Goal: Information Seeking & Learning: Learn about a topic

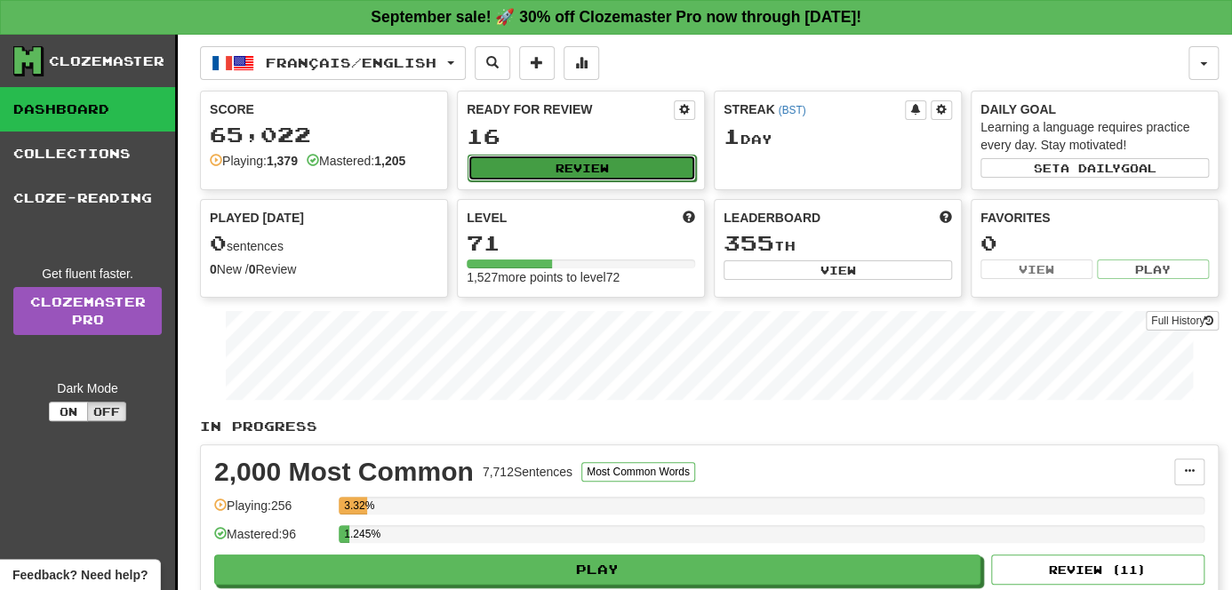
click at [618, 166] on button "Review" at bounding box center [582, 168] width 228 height 27
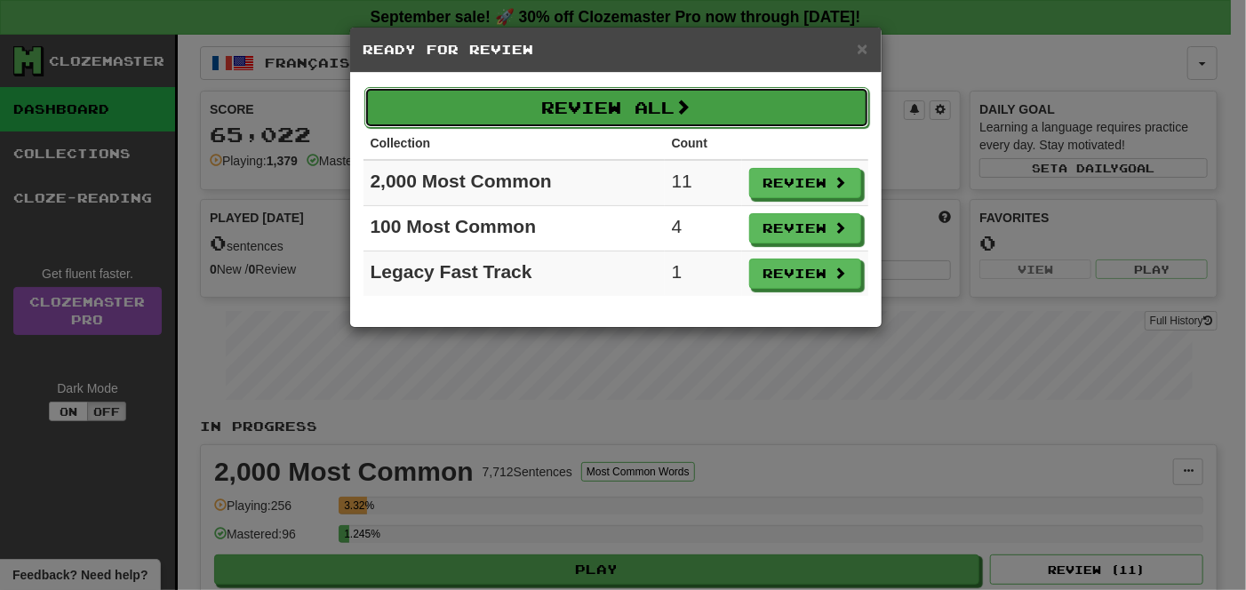
click at [597, 108] on button "Review All" at bounding box center [616, 107] width 505 height 41
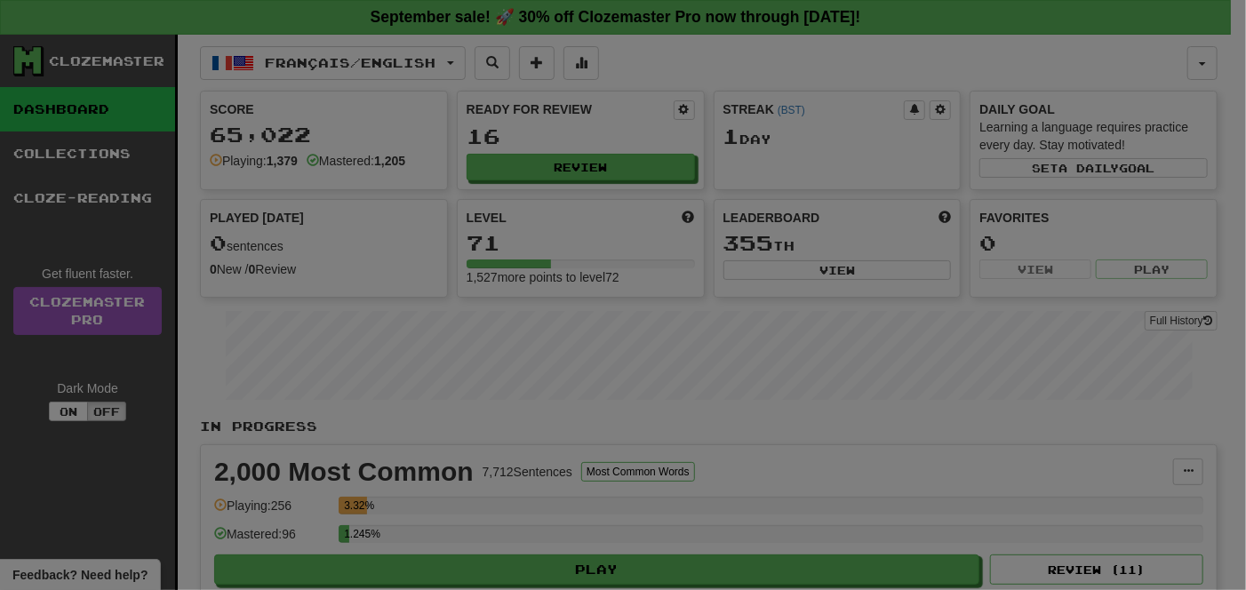
select select "**"
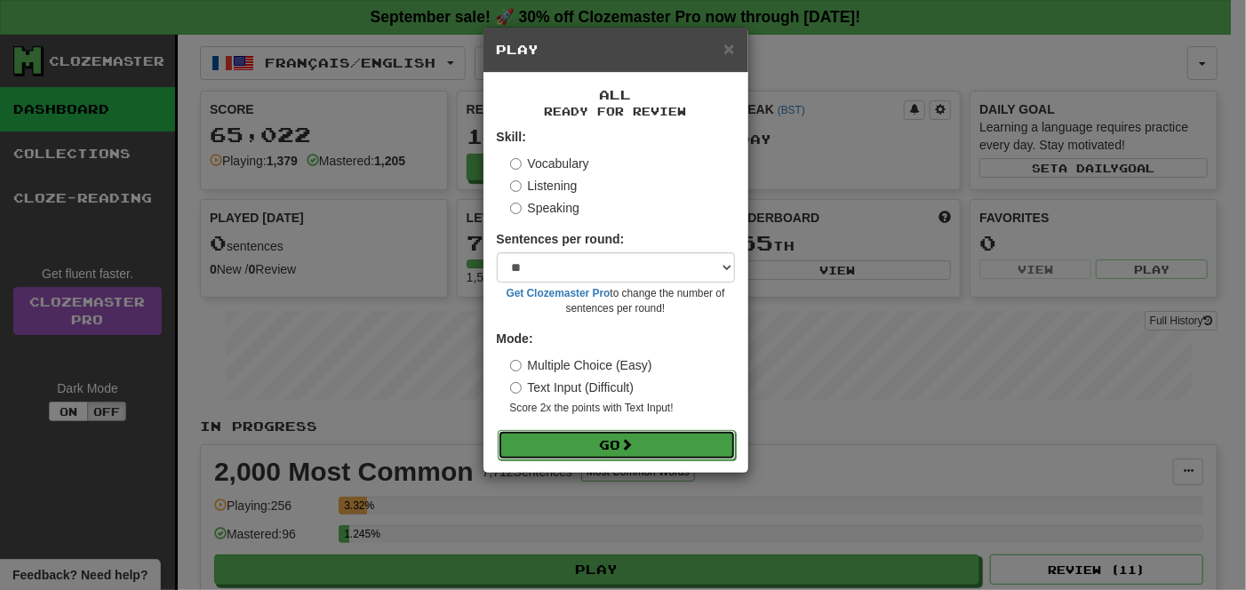
click at [615, 456] on button "Go" at bounding box center [617, 445] width 238 height 30
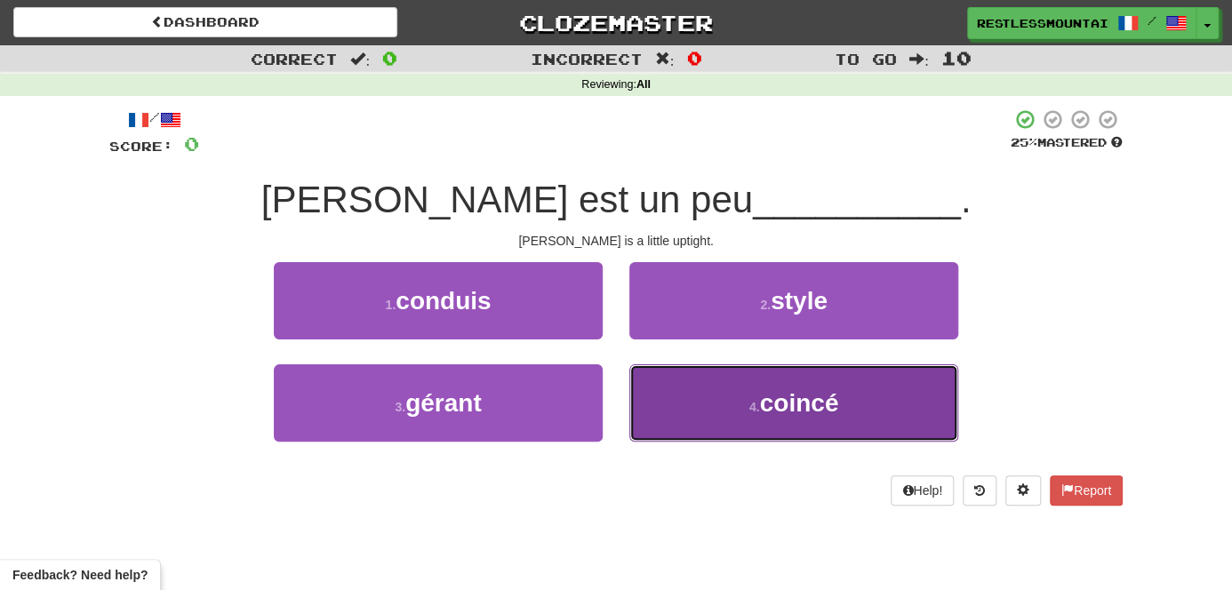
click at [711, 397] on button "4 . coincé" at bounding box center [793, 402] width 329 height 77
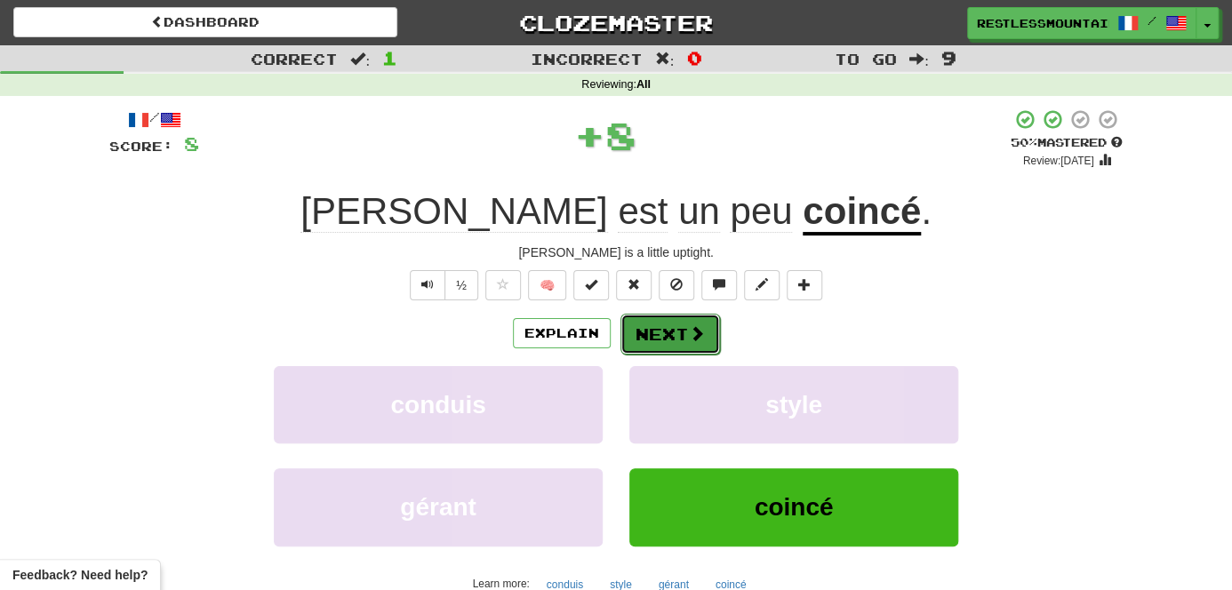
click at [701, 339] on span at bounding box center [697, 333] width 16 height 16
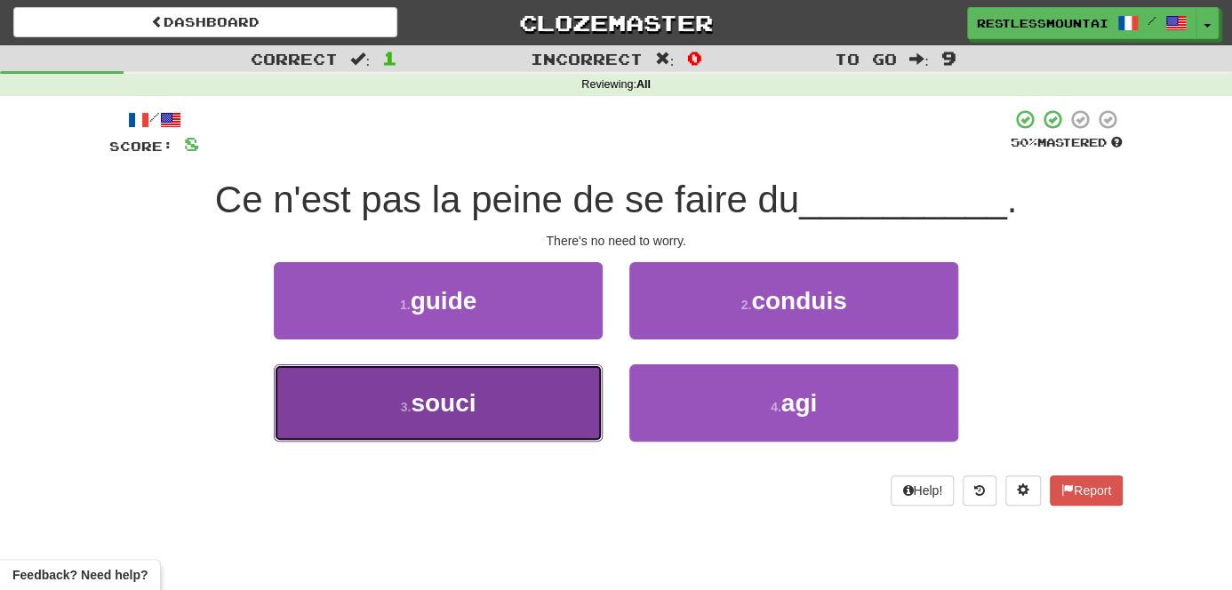
click at [520, 411] on button "3 . souci" at bounding box center [438, 402] width 329 height 77
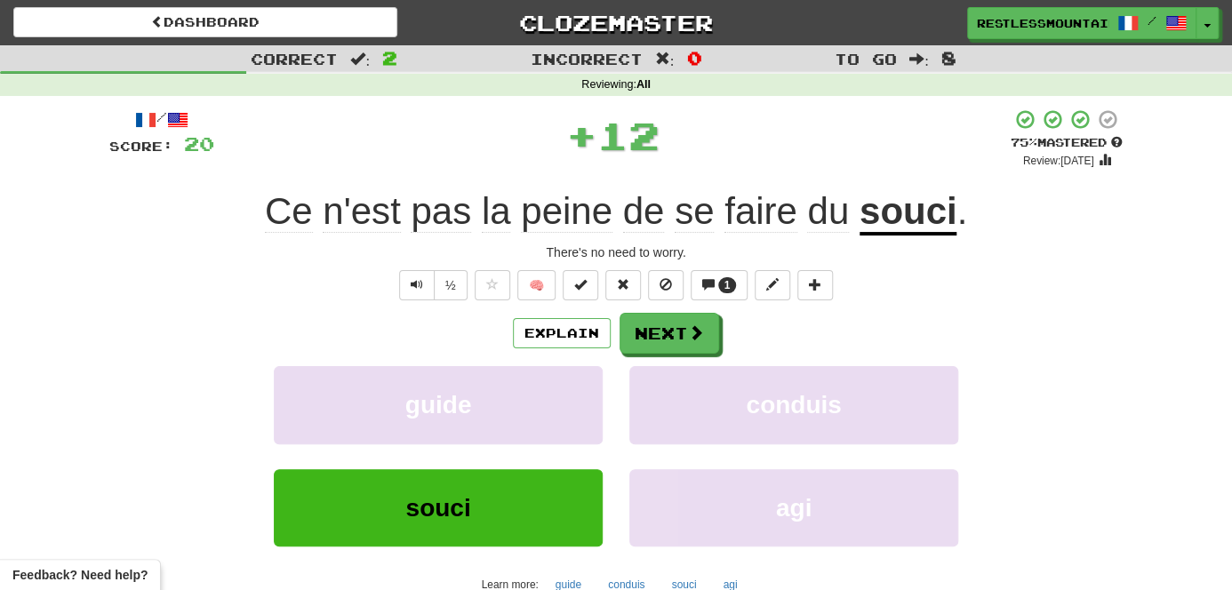
click at [690, 307] on div "/ Score: 20 + 12 75 % Mastered Review: 2025-10-21 Ce n'est pas la peine de se f…" at bounding box center [615, 386] width 1013 height 557
click at [684, 326] on button "Next" at bounding box center [671, 334] width 100 height 41
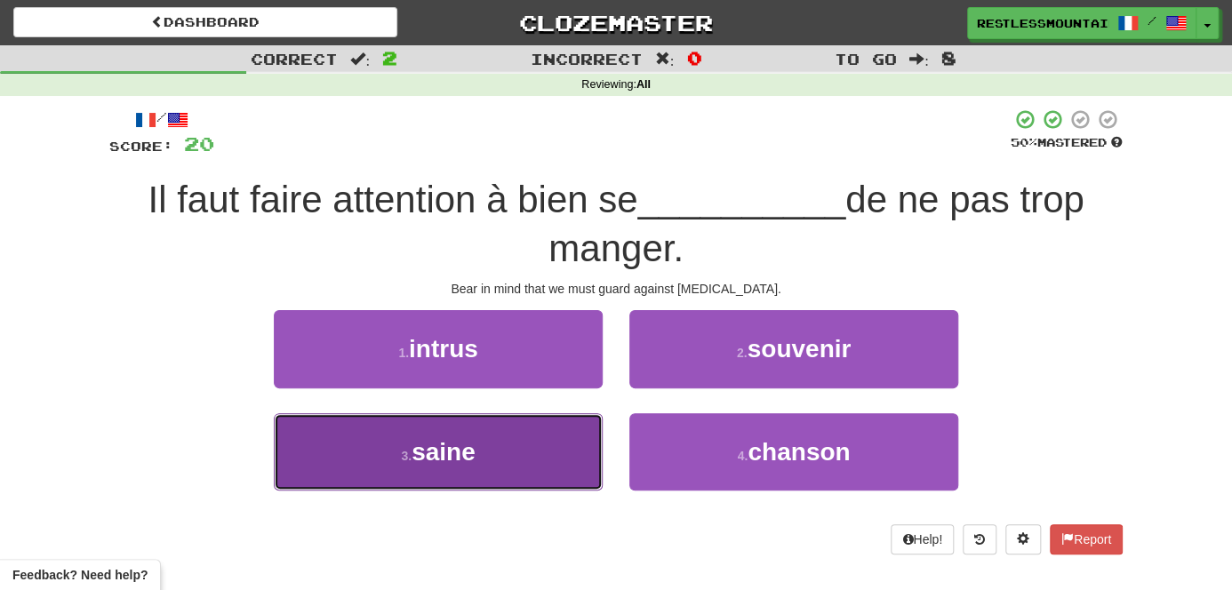
click at [526, 455] on button "3 . saine" at bounding box center [438, 451] width 329 height 77
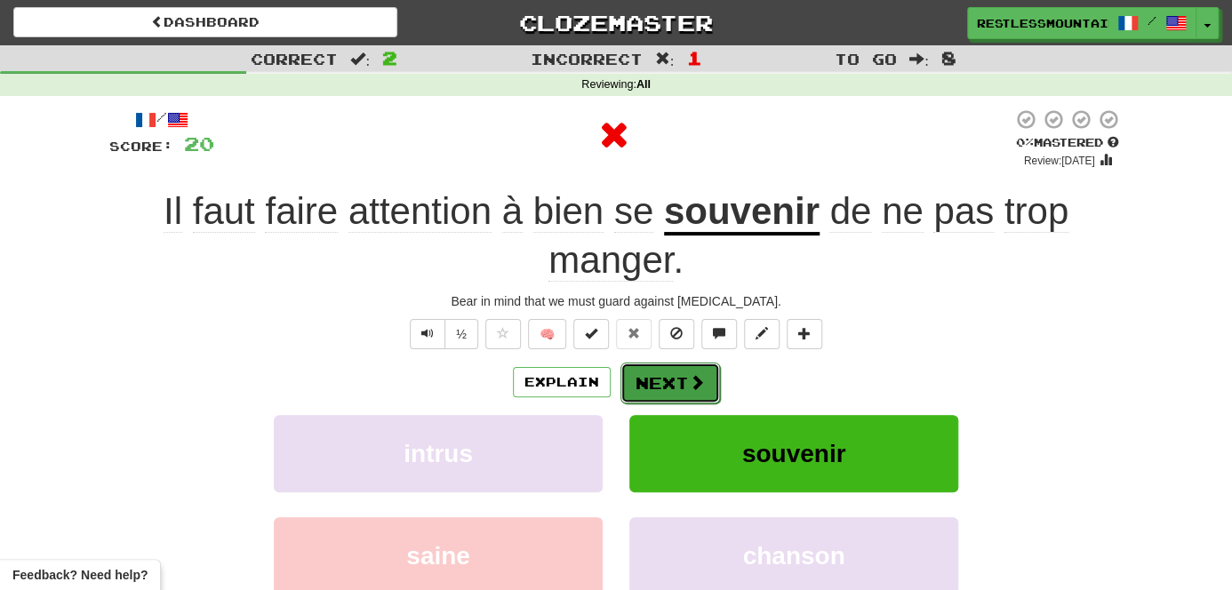
click at [698, 368] on button "Next" at bounding box center [671, 383] width 100 height 41
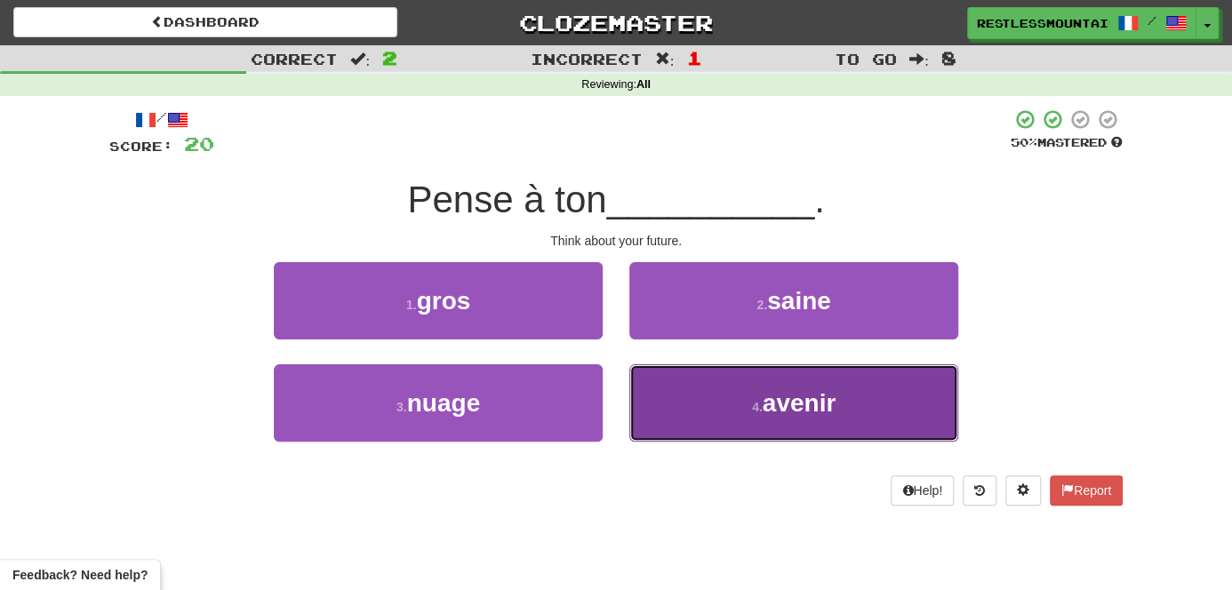
click at [823, 408] on span "avenir" at bounding box center [800, 403] width 74 height 28
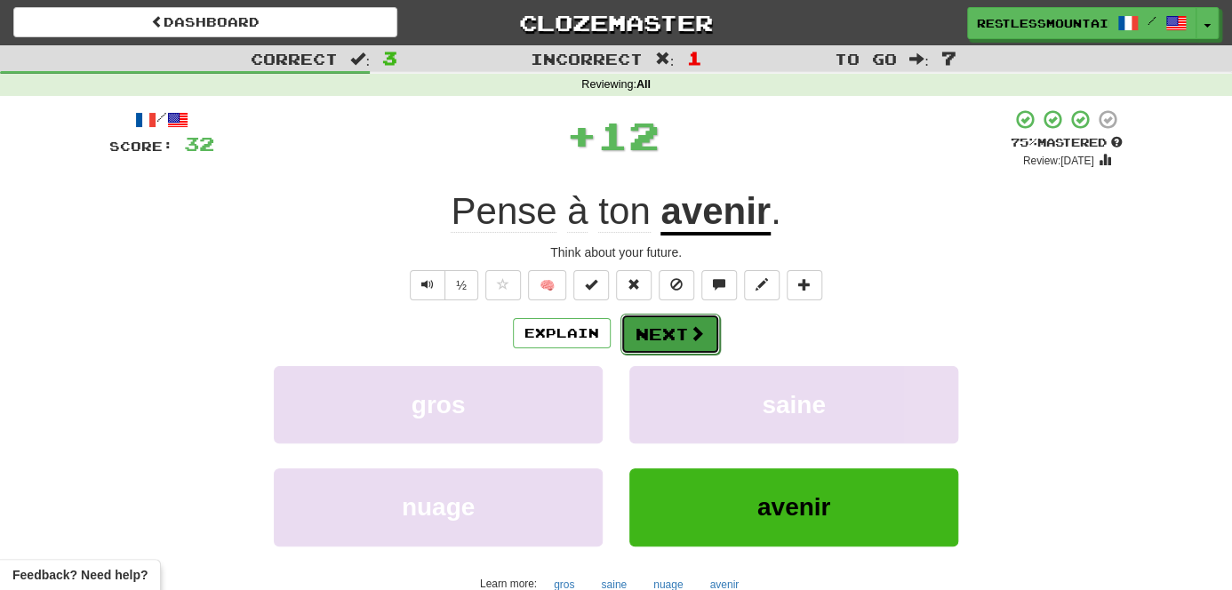
click at [685, 341] on button "Next" at bounding box center [671, 334] width 100 height 41
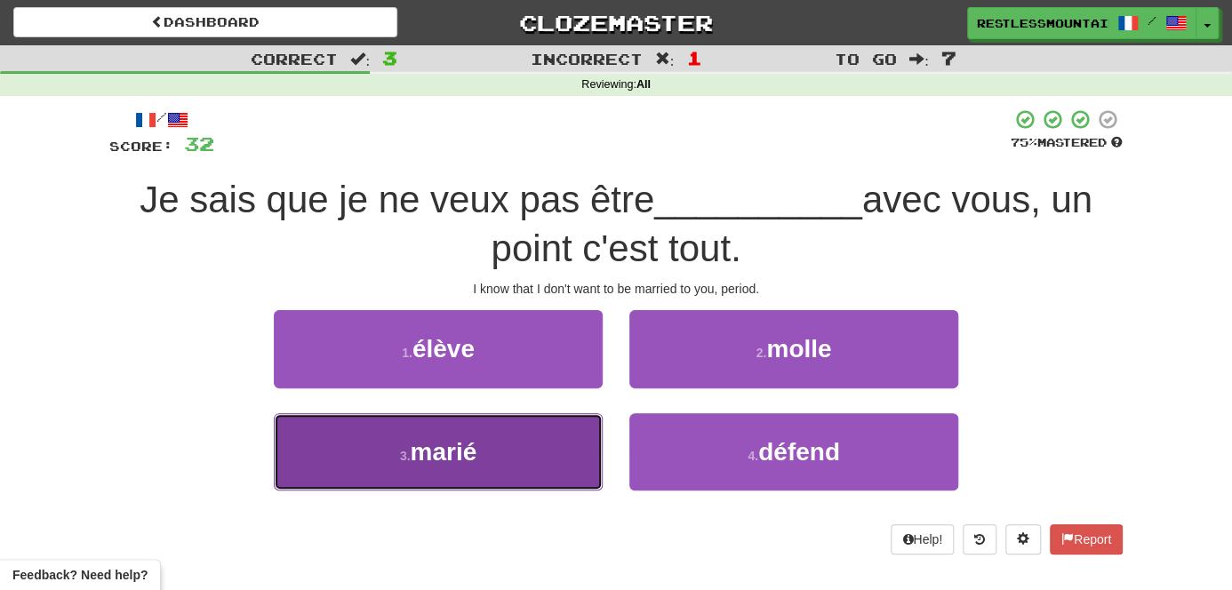
click at [546, 465] on button "3 . marié" at bounding box center [438, 451] width 329 height 77
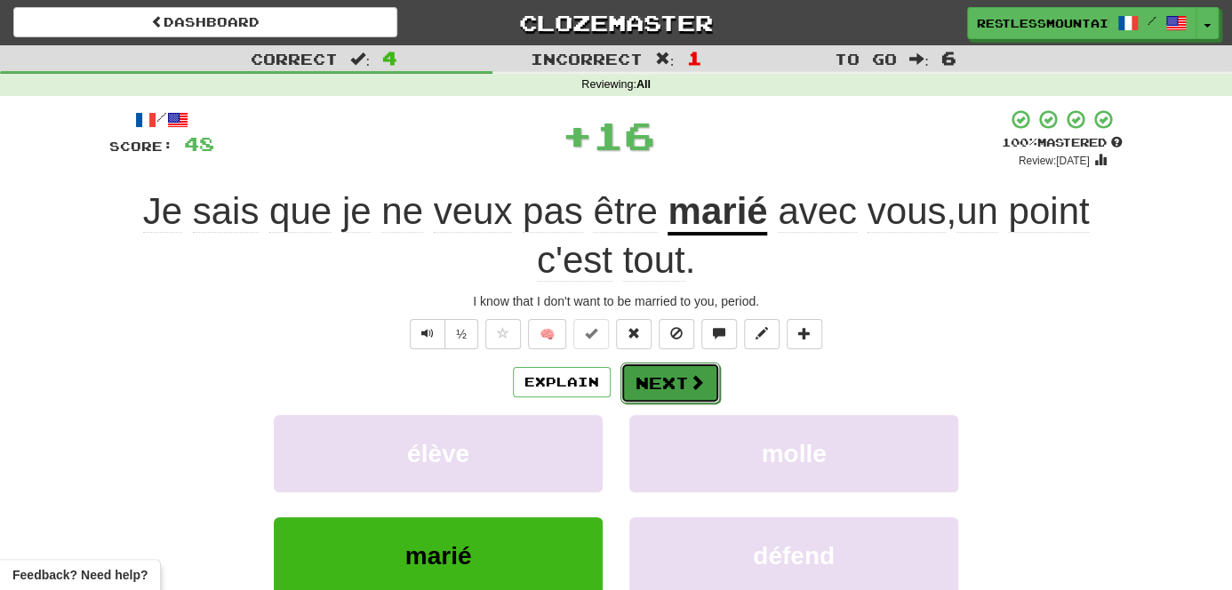
click at [701, 364] on button "Next" at bounding box center [671, 383] width 100 height 41
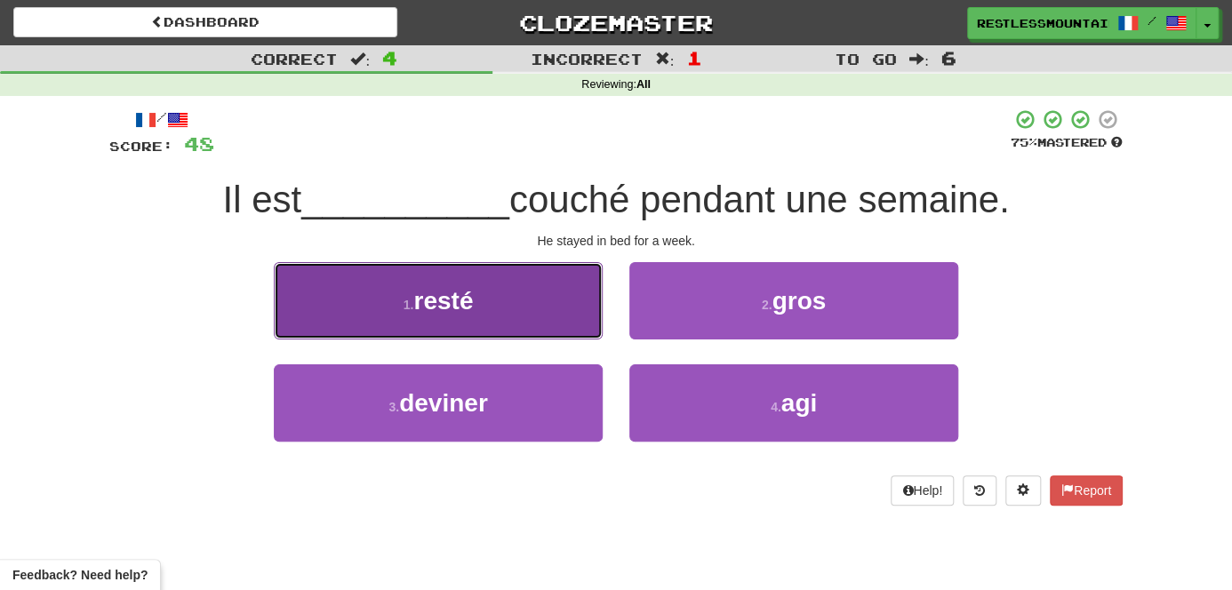
click at [534, 314] on button "1 . resté" at bounding box center [438, 300] width 329 height 77
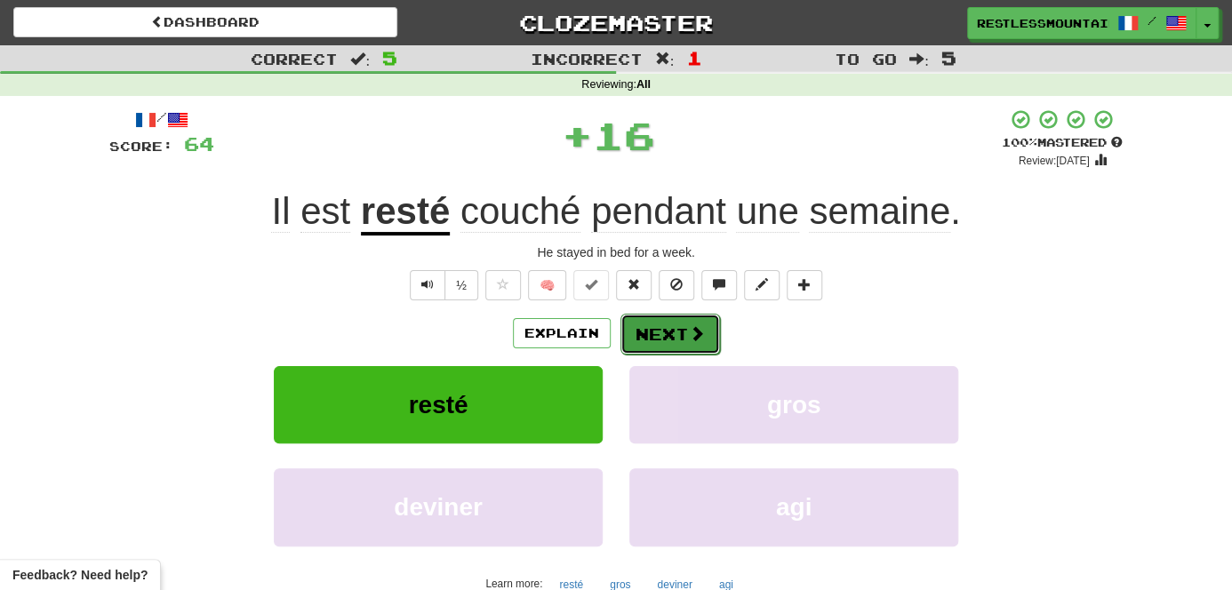
click at [672, 330] on button "Next" at bounding box center [671, 334] width 100 height 41
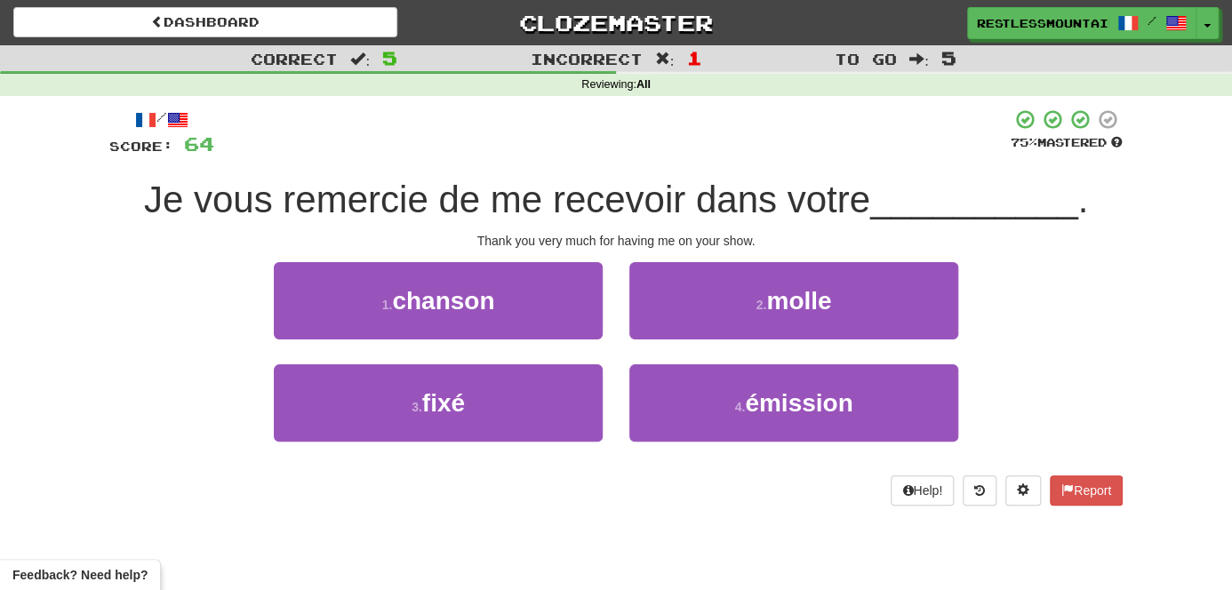
click at [228, 341] on div "1 . chanson 2 . molle" at bounding box center [616, 313] width 1067 height 102
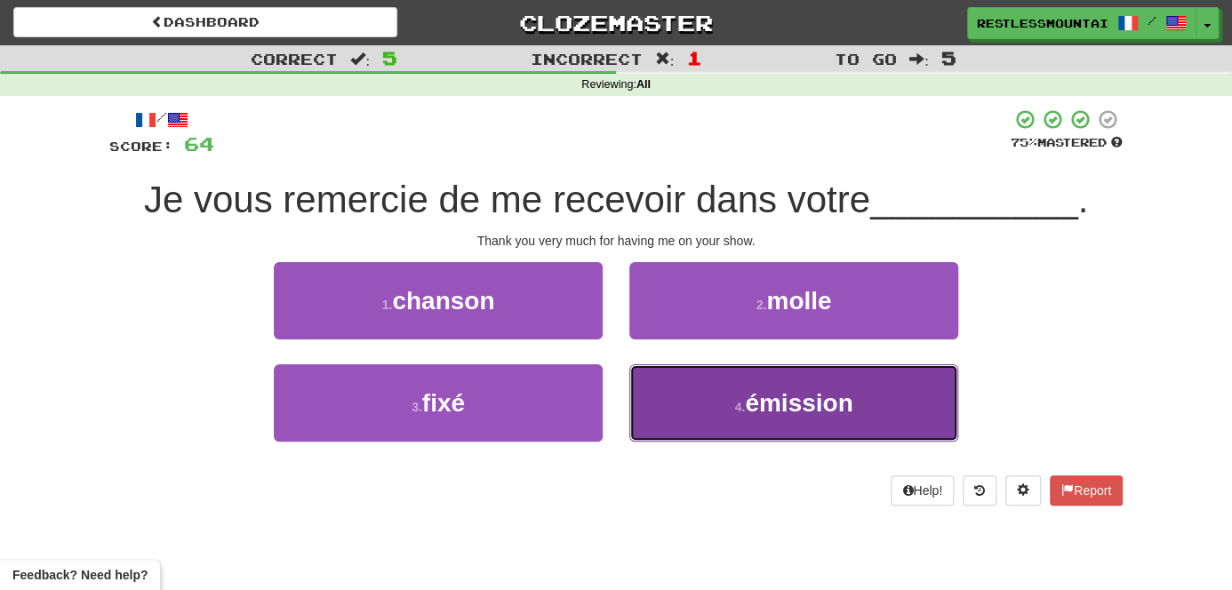
click at [726, 400] on button "4 . émission" at bounding box center [793, 402] width 329 height 77
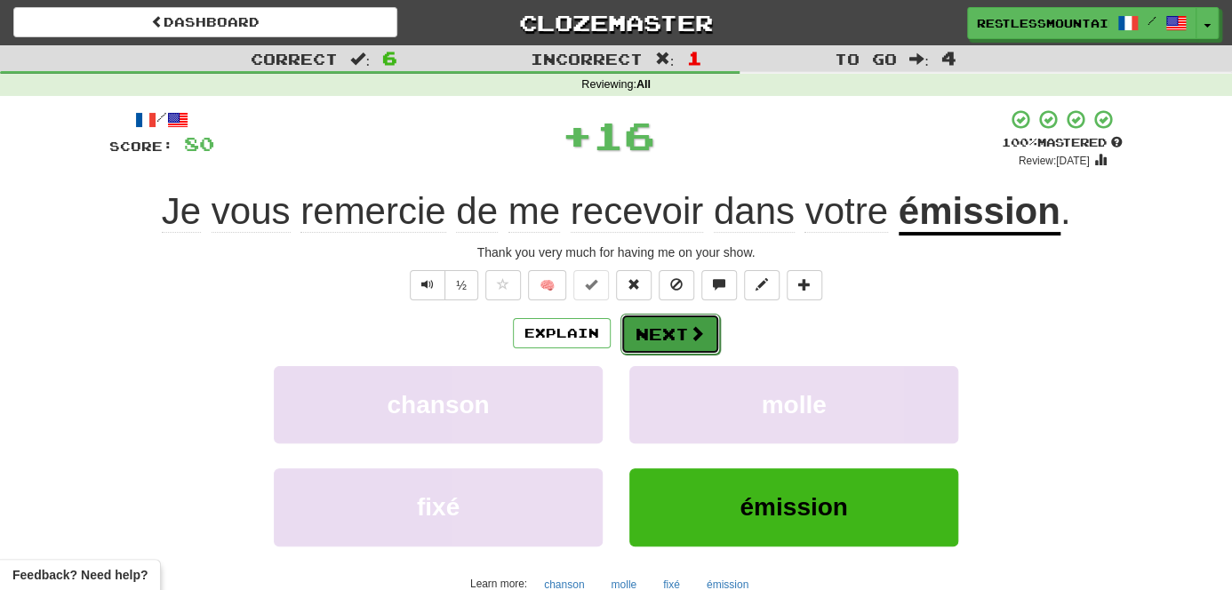
click at [711, 322] on button "Next" at bounding box center [671, 334] width 100 height 41
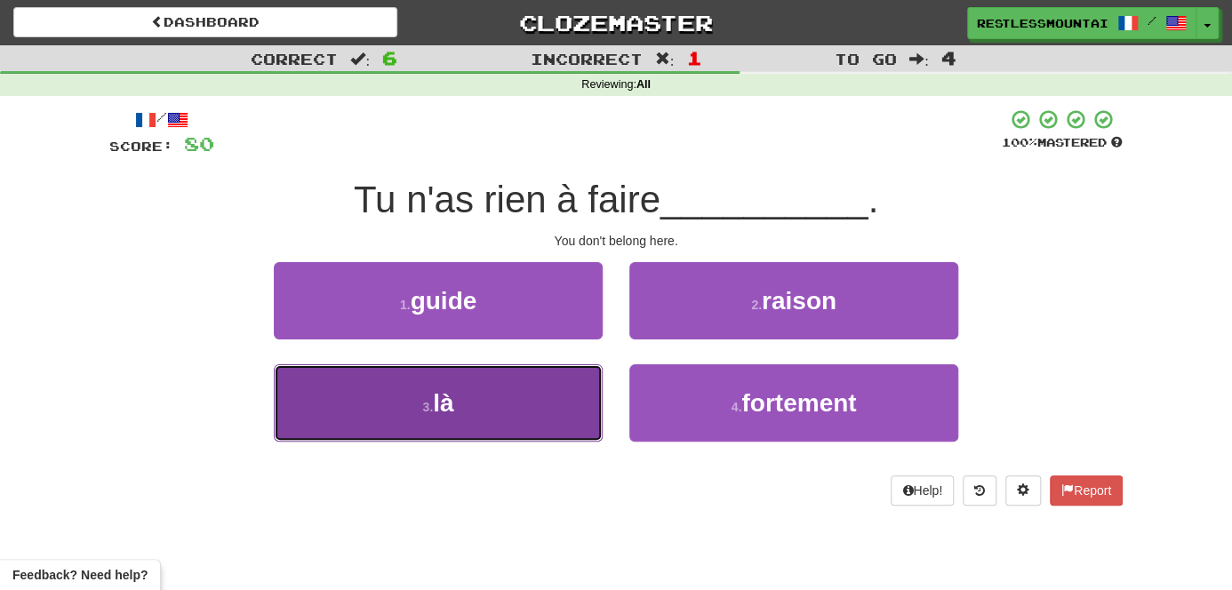
click at [526, 396] on button "3 . là" at bounding box center [438, 402] width 329 height 77
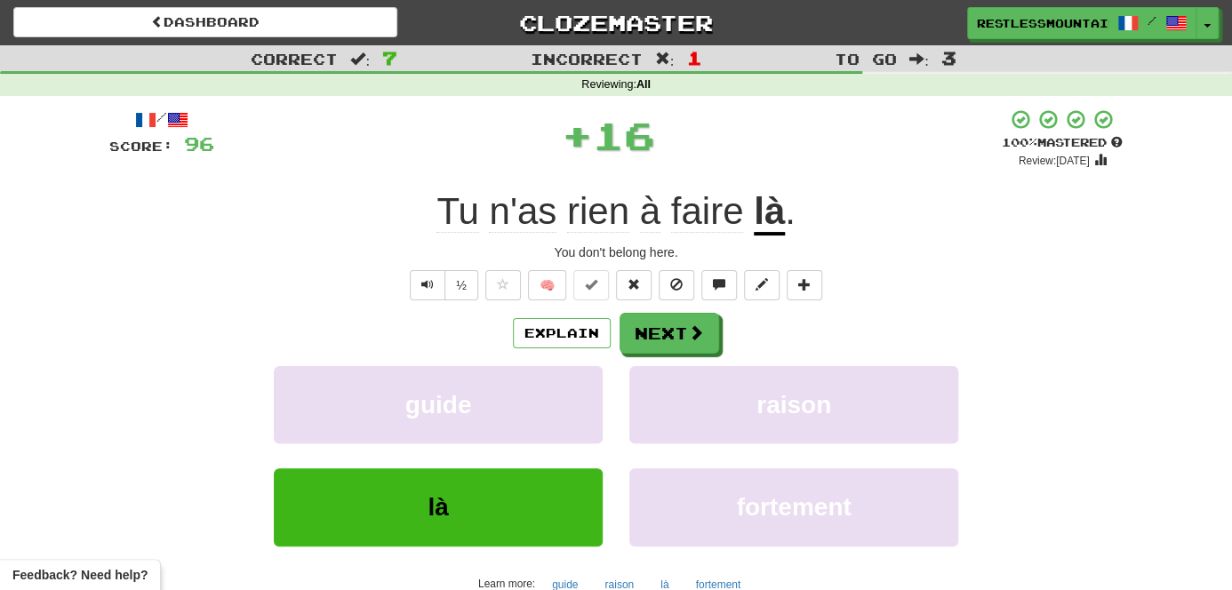
click at [609, 346] on div "Explain Next" at bounding box center [615, 333] width 1013 height 41
click at [622, 344] on button "Next" at bounding box center [671, 334] width 100 height 41
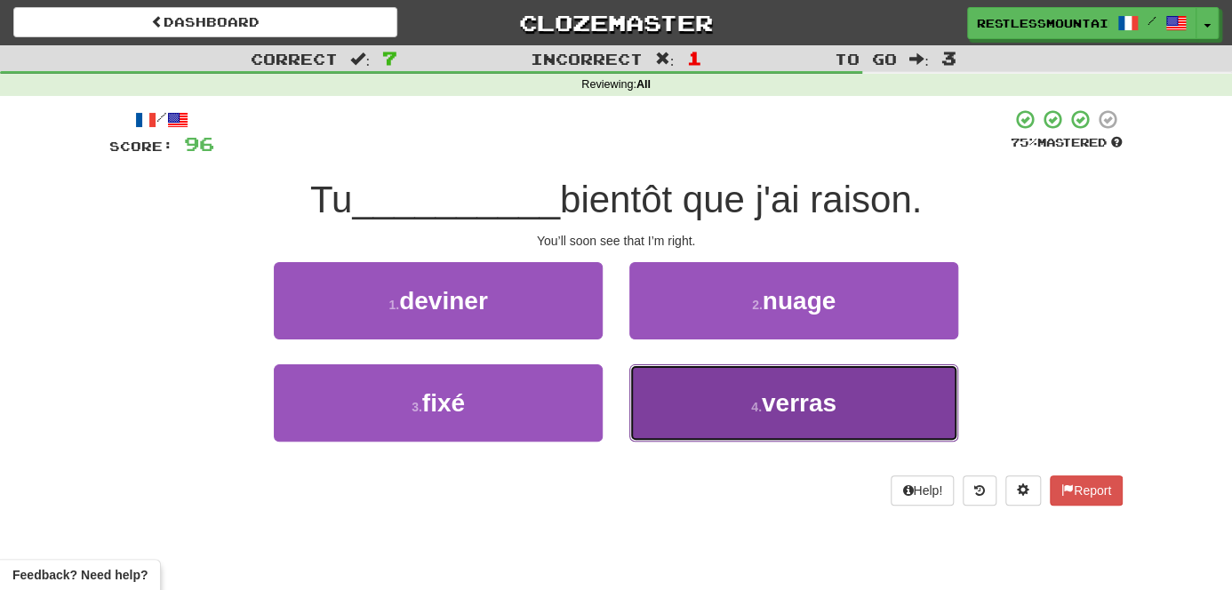
click at [758, 412] on small "4 ." at bounding box center [756, 407] width 11 height 14
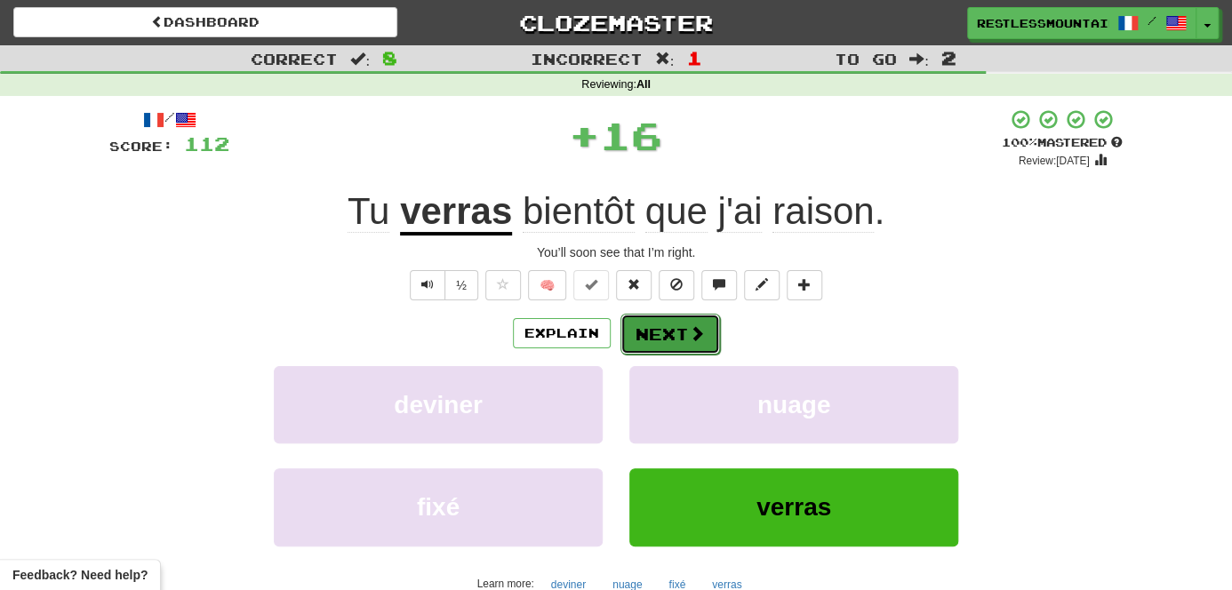
click at [669, 349] on button "Next" at bounding box center [671, 334] width 100 height 41
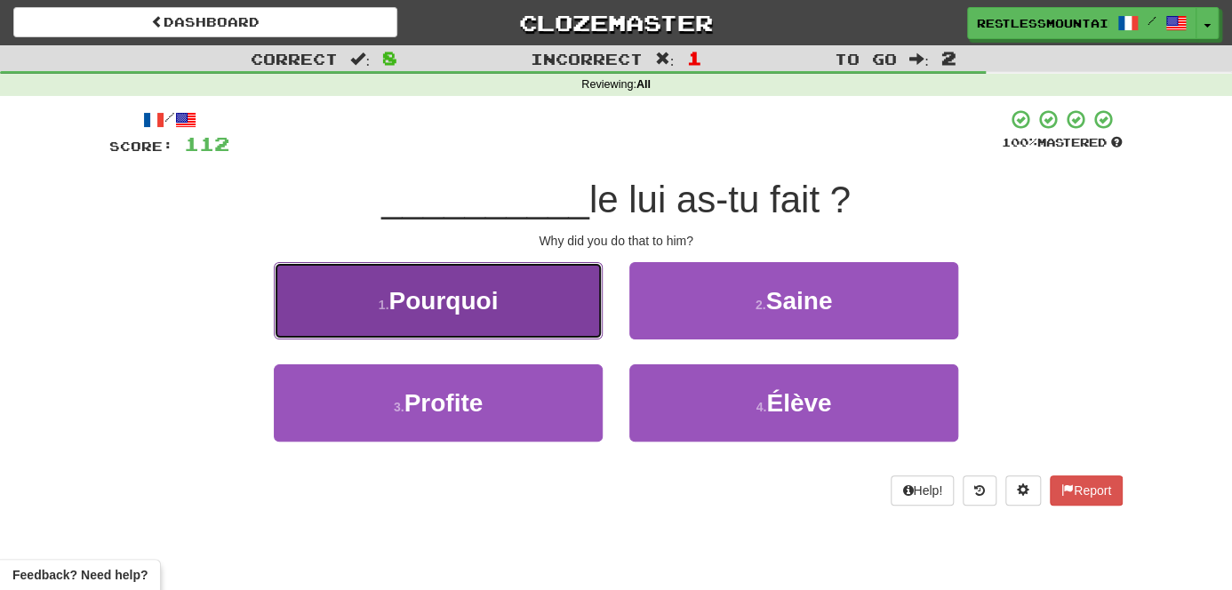
click at [556, 296] on button "1 . Pourquoi" at bounding box center [438, 300] width 329 height 77
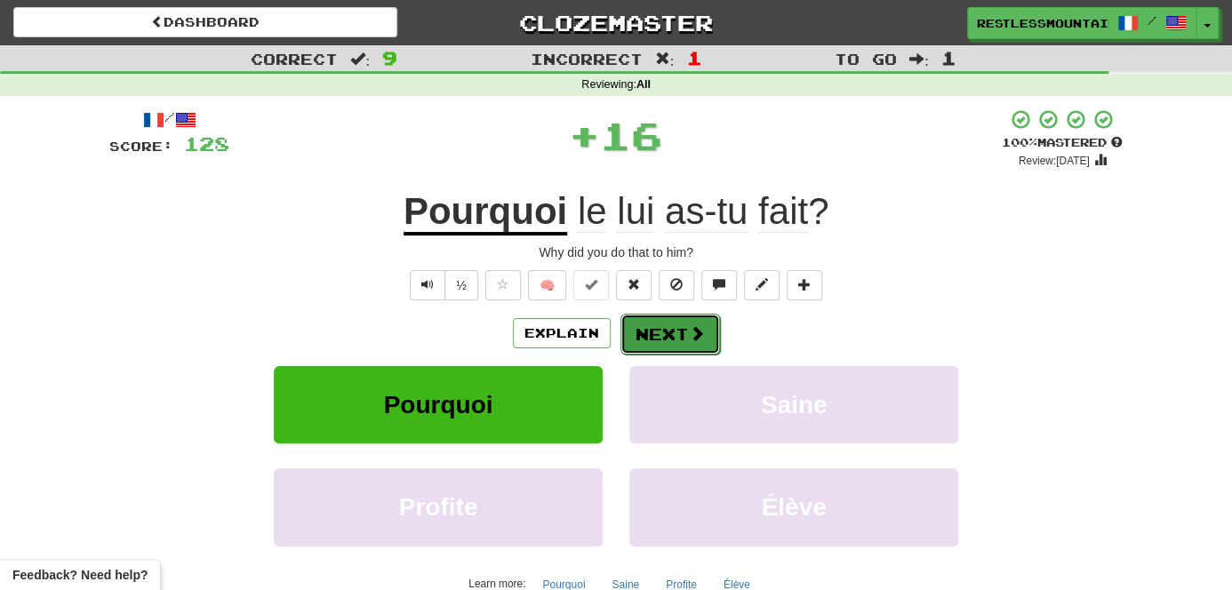
click at [640, 343] on button "Next" at bounding box center [671, 334] width 100 height 41
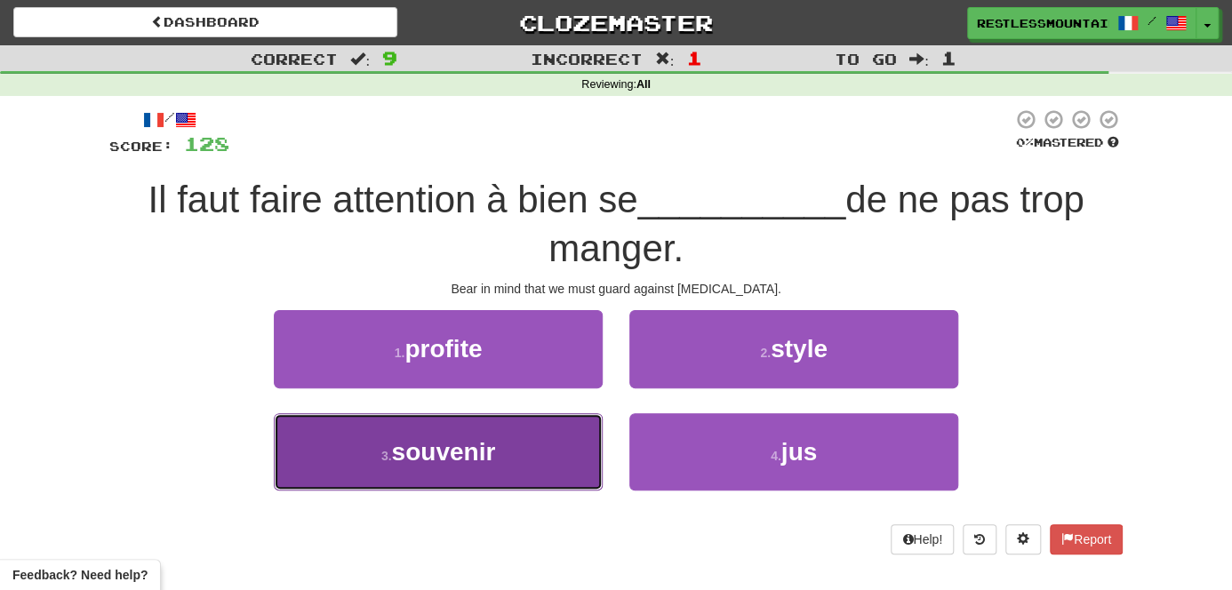
click at [540, 458] on button "3 . souvenir" at bounding box center [438, 451] width 329 height 77
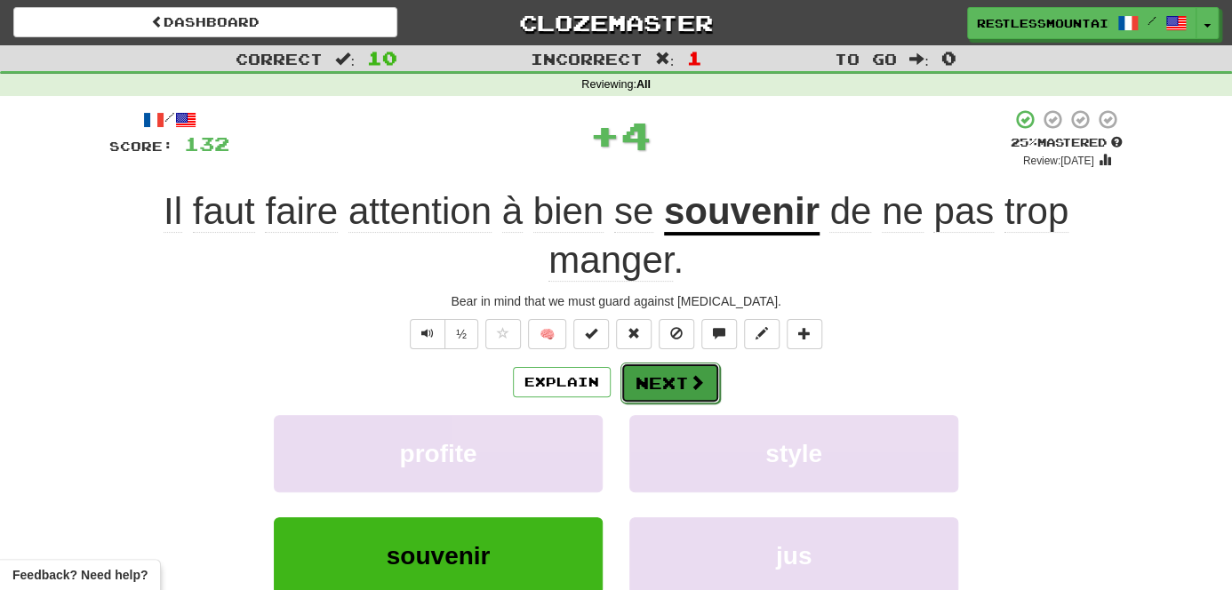
click at [647, 378] on button "Next" at bounding box center [671, 383] width 100 height 41
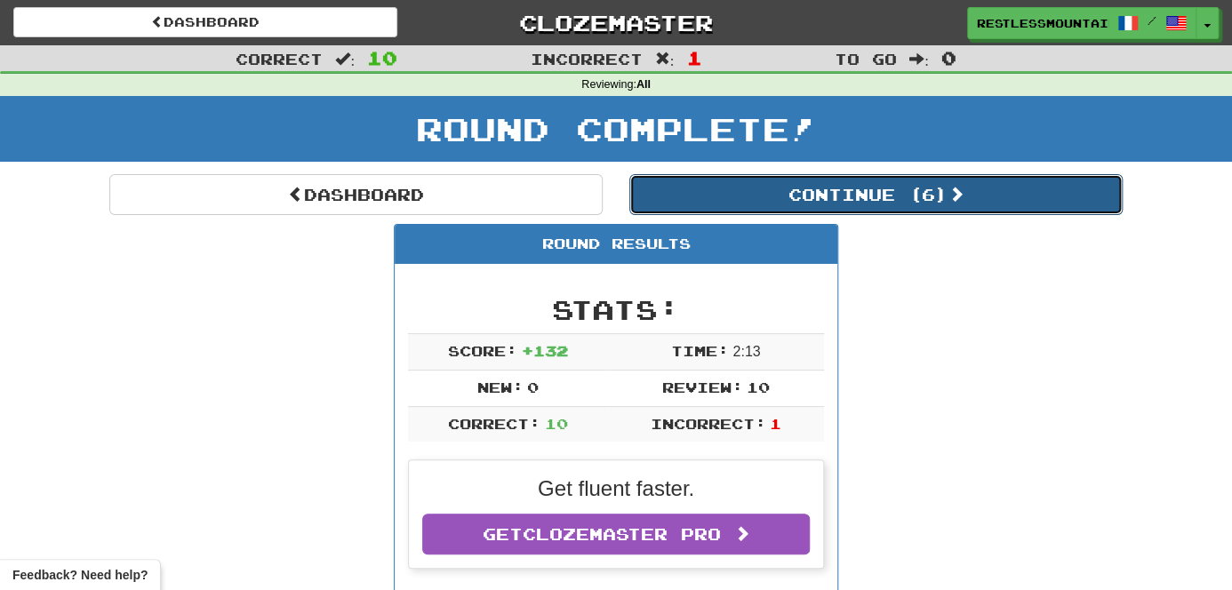
click at [815, 180] on button "Continue ( 6 )" at bounding box center [875, 194] width 493 height 41
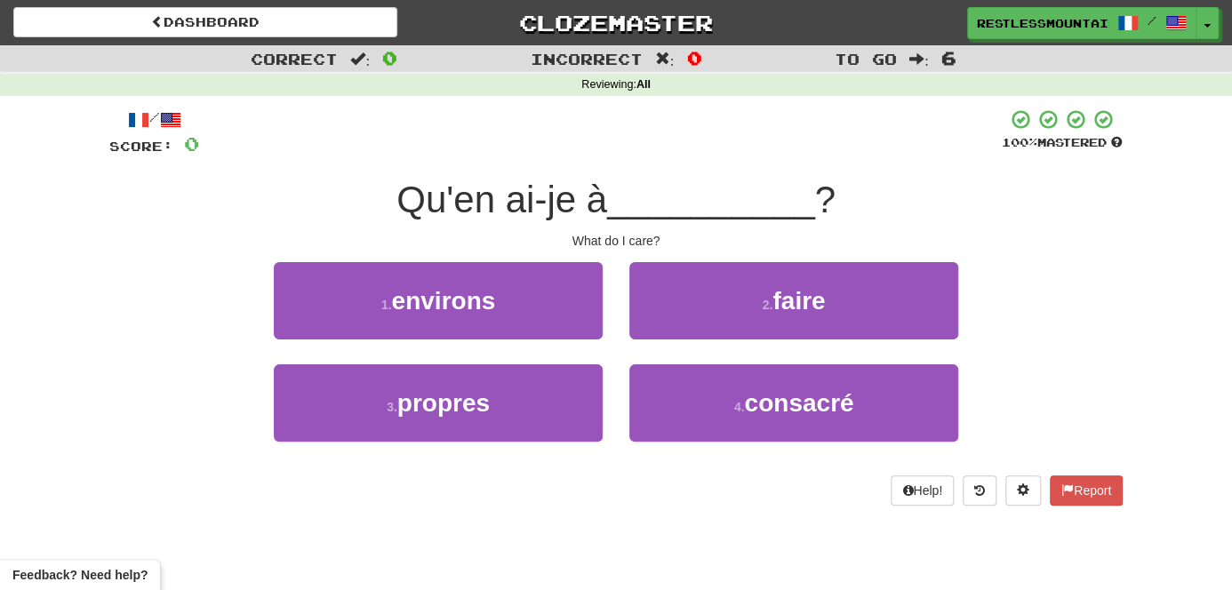
click at [717, 340] on div "2 . faire" at bounding box center [794, 313] width 356 height 102
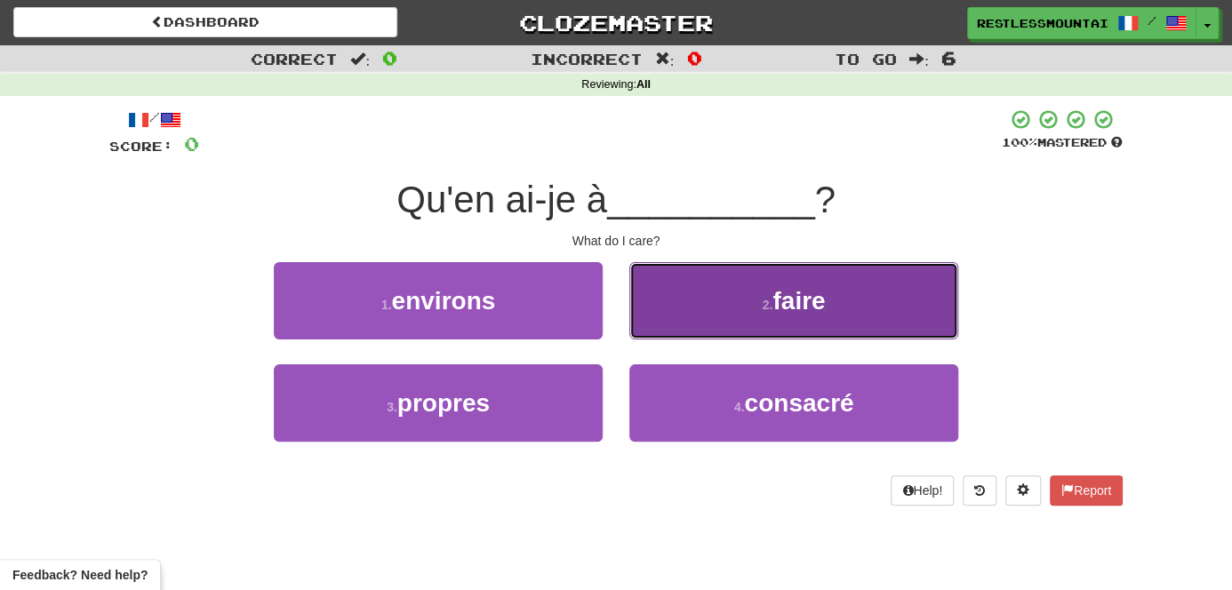
click at [754, 292] on button "2 . faire" at bounding box center [793, 300] width 329 height 77
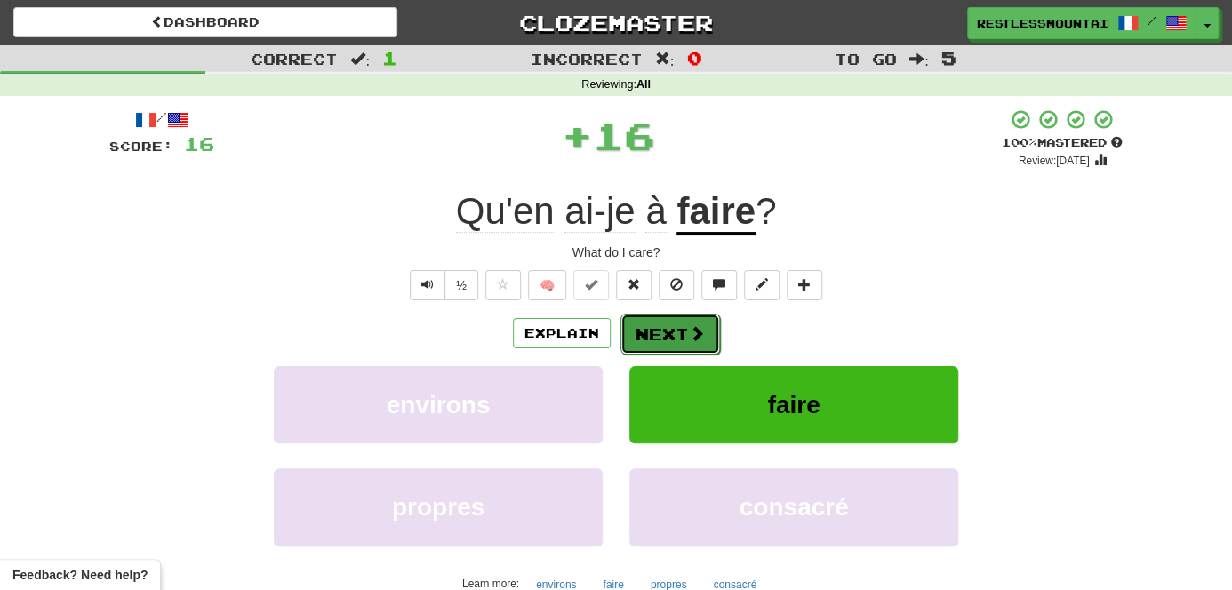
click at [690, 339] on span at bounding box center [697, 333] width 16 height 16
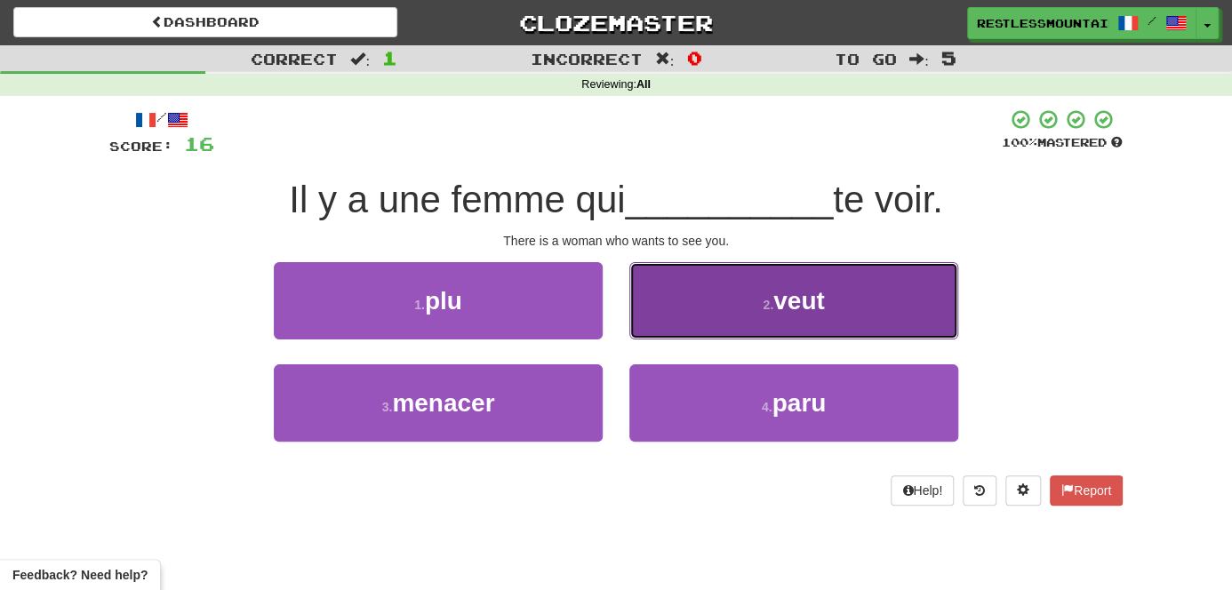
click at [790, 319] on button "2 . veut" at bounding box center [793, 300] width 329 height 77
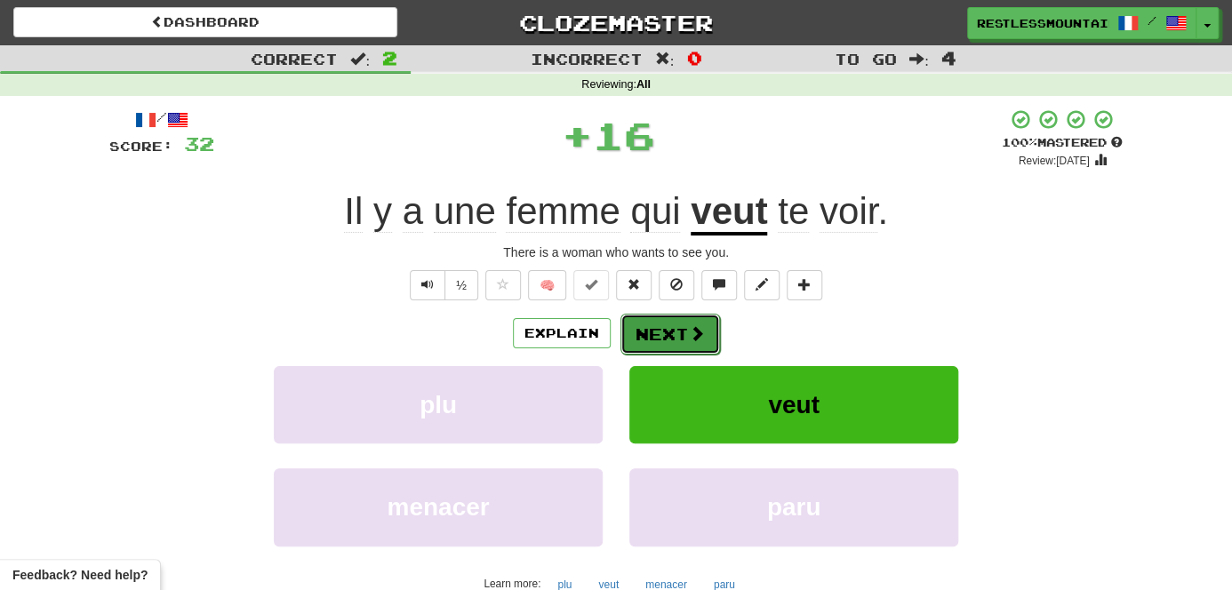
click at [693, 325] on span at bounding box center [697, 333] width 16 height 16
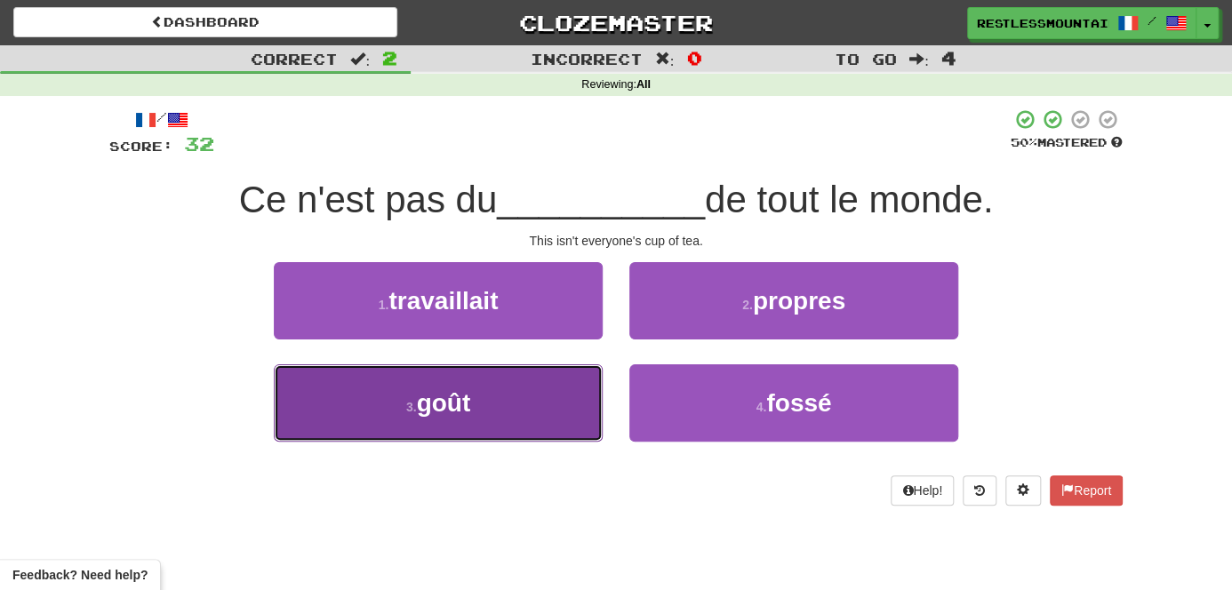
click at [532, 417] on button "3 . goût" at bounding box center [438, 402] width 329 height 77
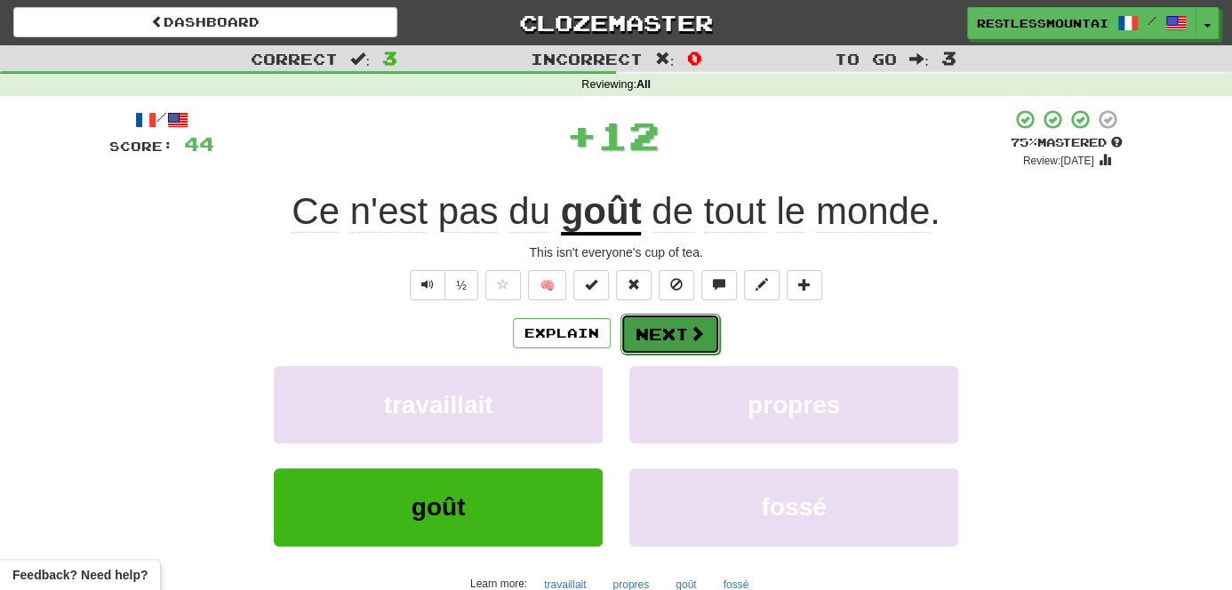
click at [651, 337] on button "Next" at bounding box center [671, 334] width 100 height 41
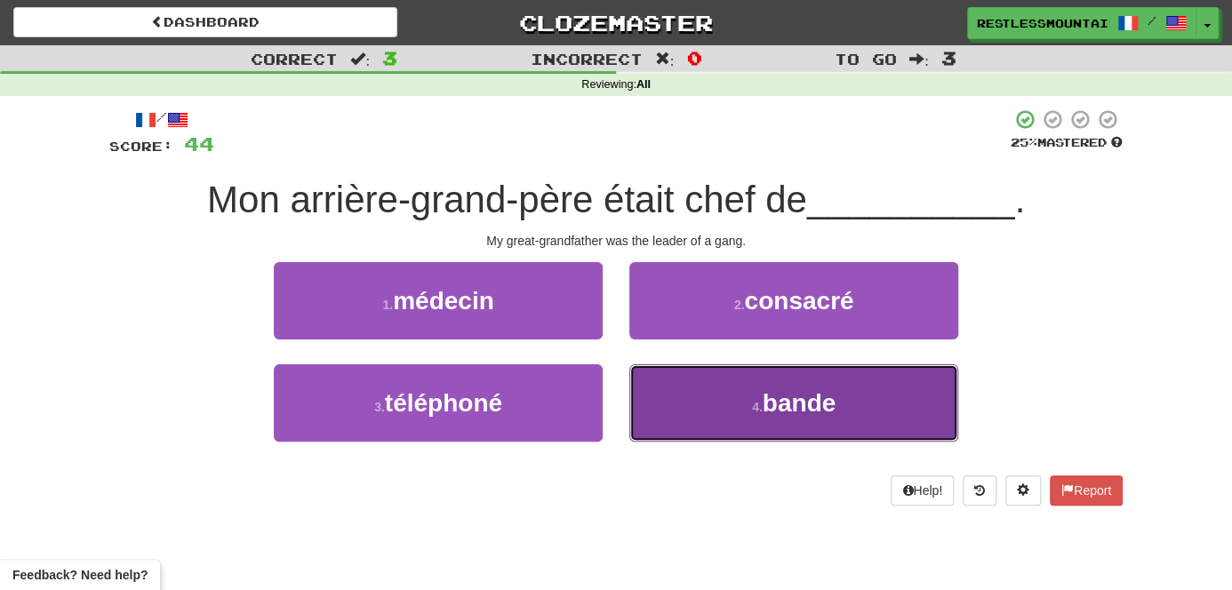
click at [761, 412] on small "4 ." at bounding box center [757, 407] width 11 height 14
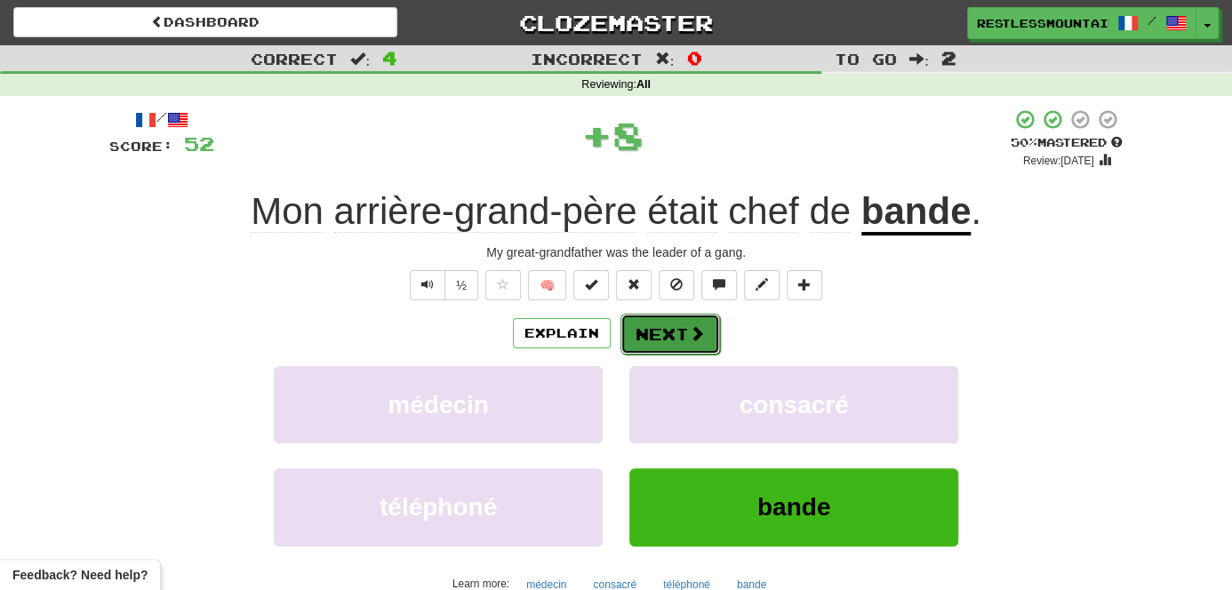
click at [704, 337] on button "Next" at bounding box center [671, 334] width 100 height 41
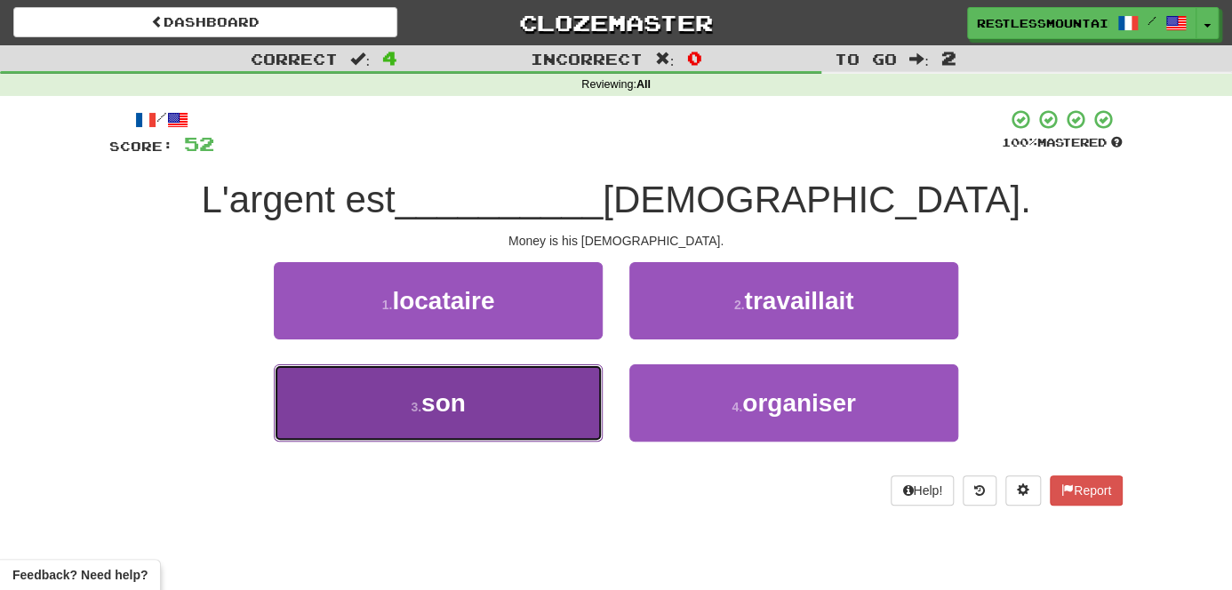
click at [546, 388] on button "3 . son" at bounding box center [438, 402] width 329 height 77
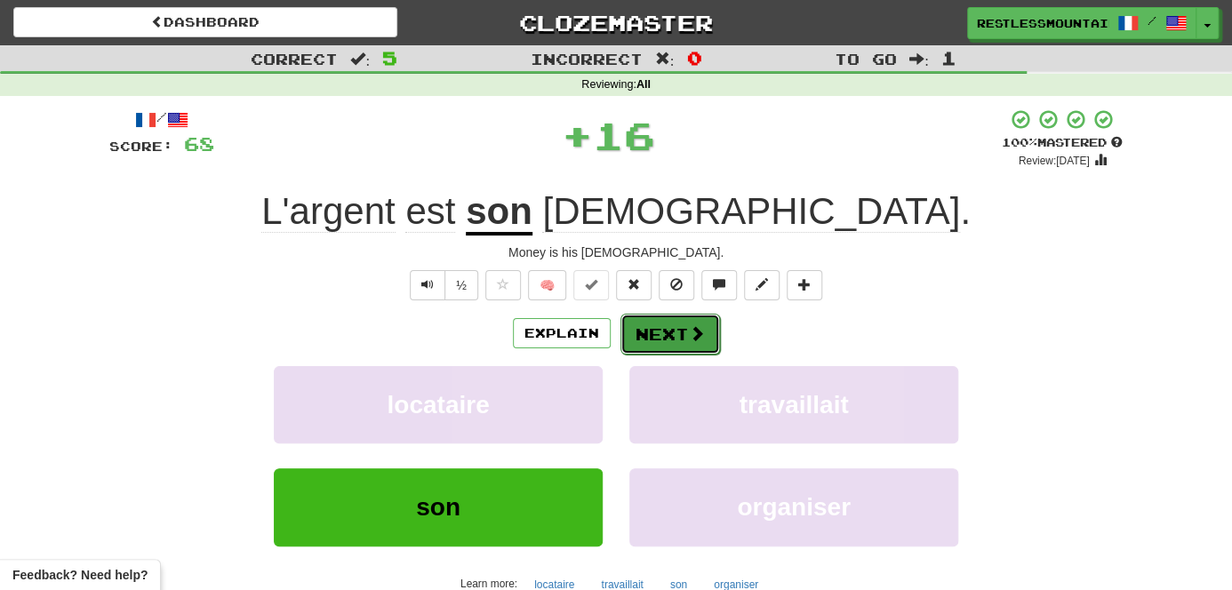
click at [651, 344] on button "Next" at bounding box center [671, 334] width 100 height 41
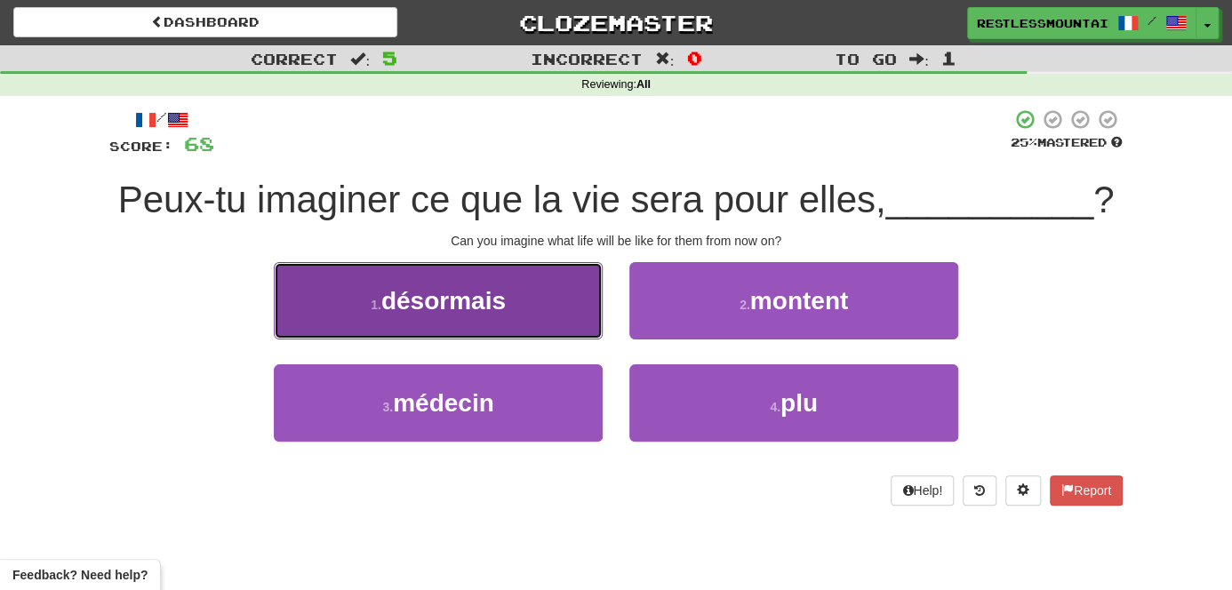
click at [541, 340] on button "1 . désormais" at bounding box center [438, 300] width 329 height 77
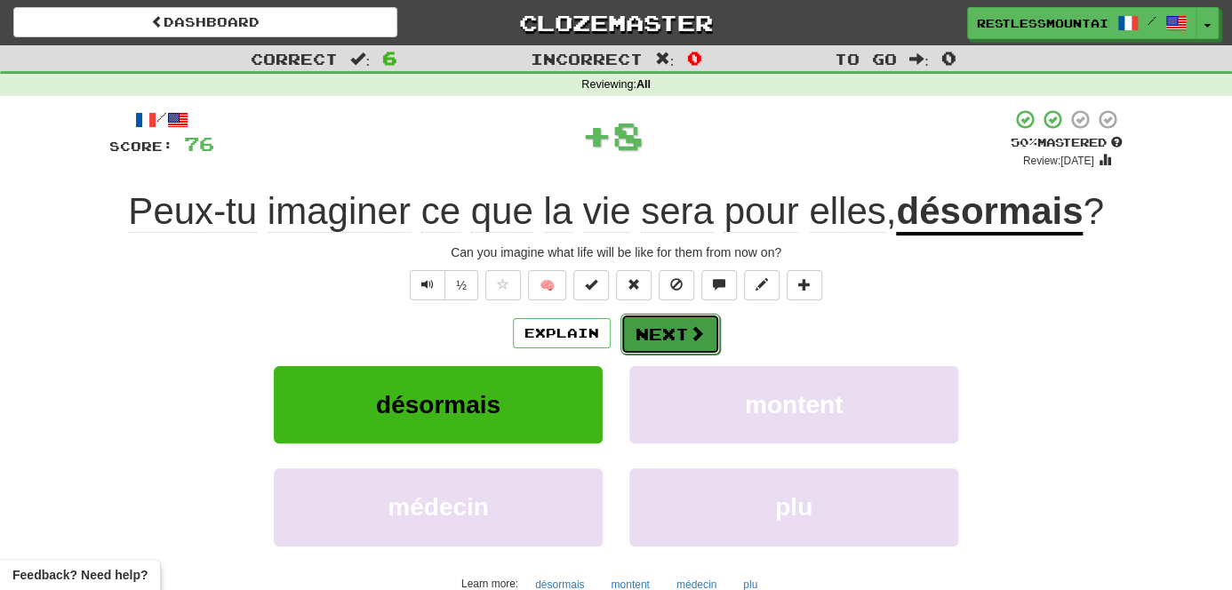
click at [679, 335] on button "Next" at bounding box center [671, 334] width 100 height 41
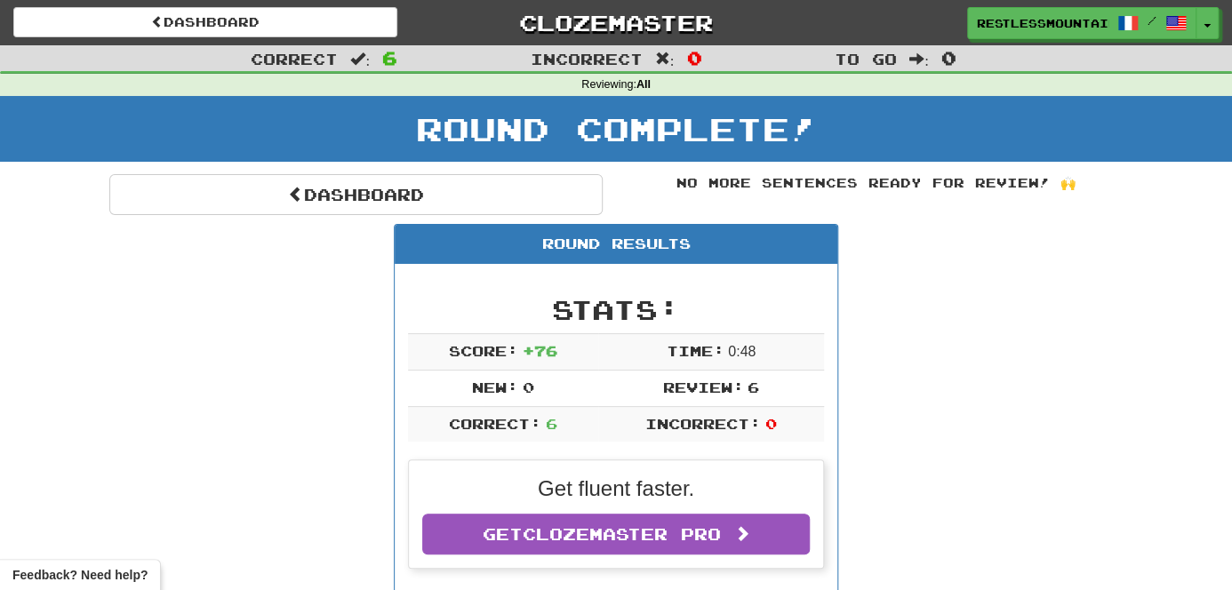
click at [1017, 106] on div "Round Complete!" at bounding box center [616, 129] width 1232 height 66
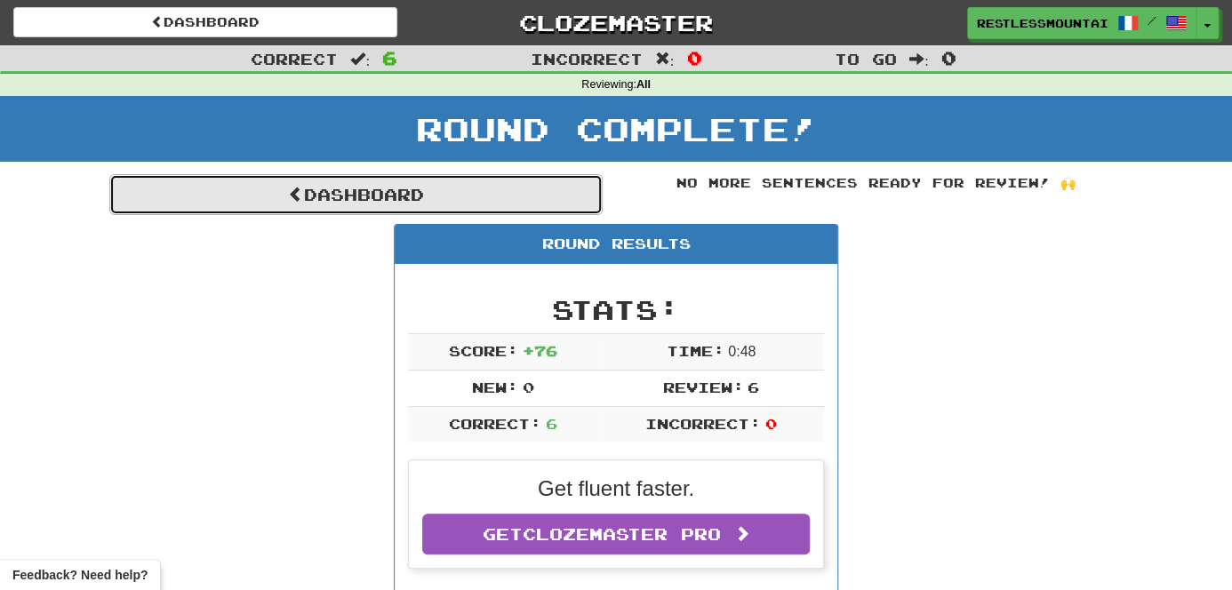
click at [384, 201] on link "Dashboard" at bounding box center [355, 194] width 493 height 41
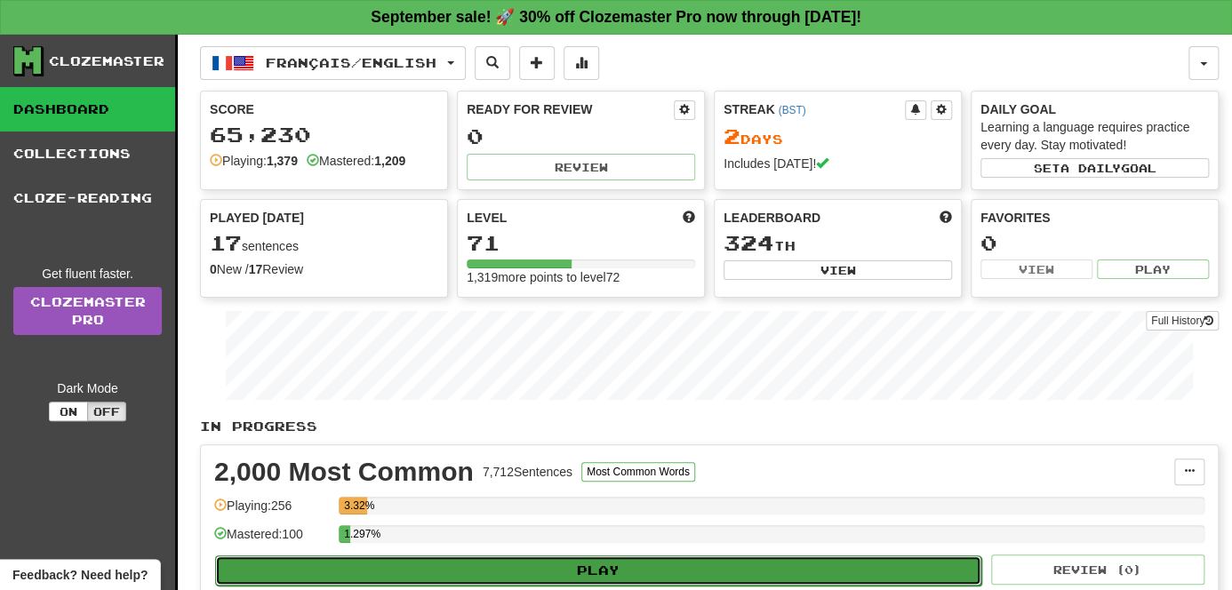
click at [640, 576] on button "Play" at bounding box center [598, 571] width 766 height 30
select select "**"
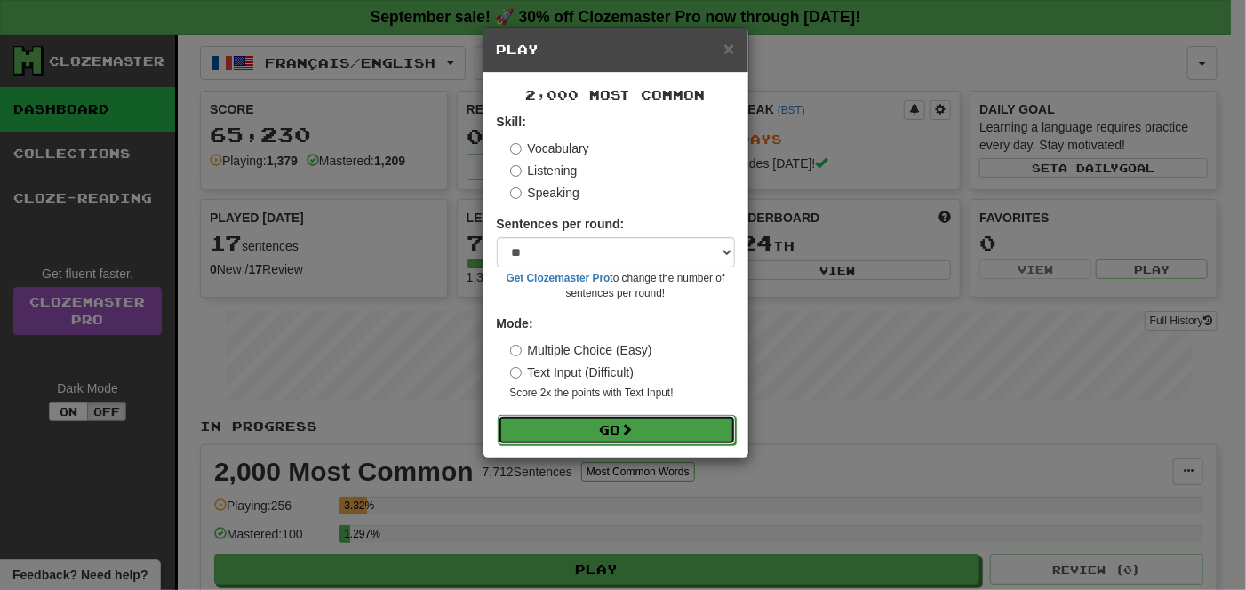
click at [621, 434] on button "Go" at bounding box center [617, 430] width 238 height 30
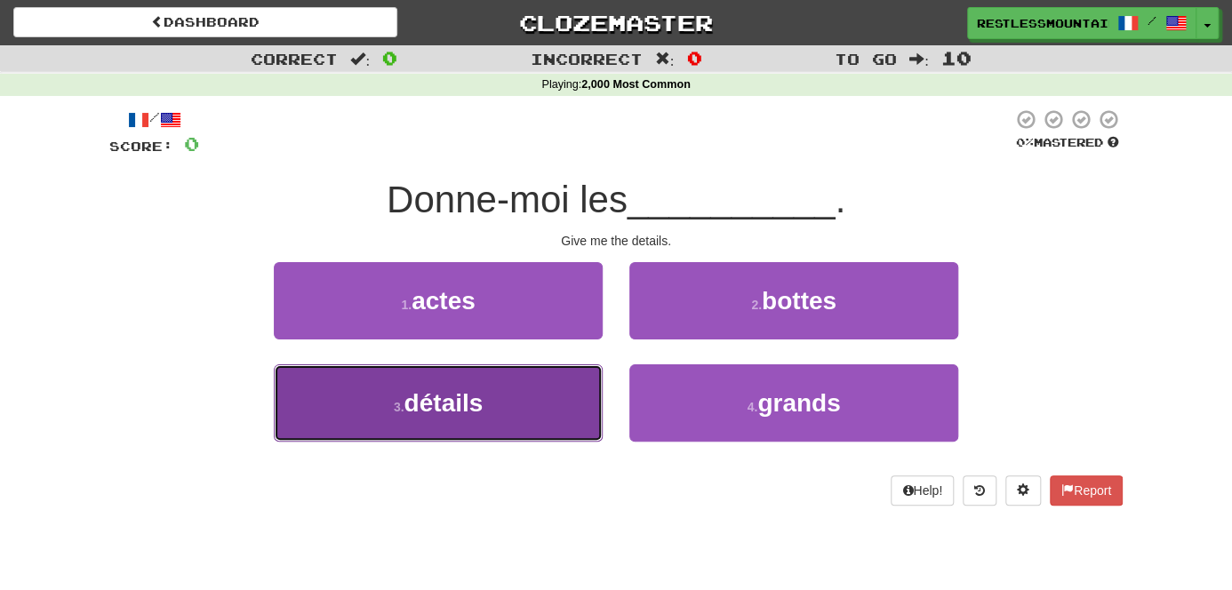
click at [569, 419] on button "3 . détails" at bounding box center [438, 402] width 329 height 77
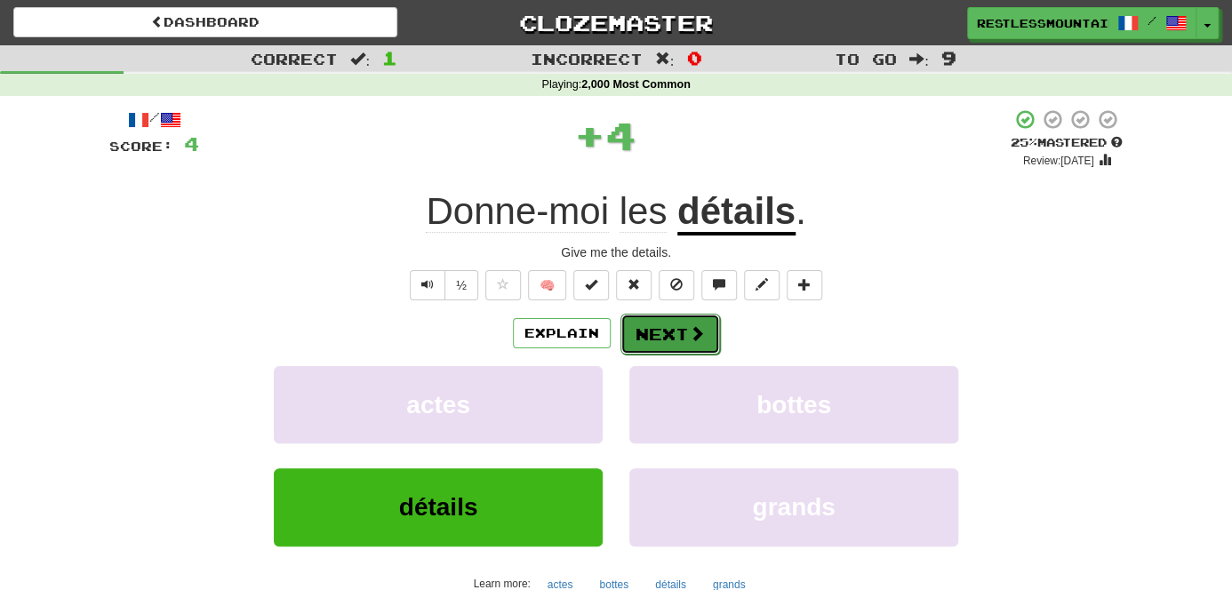
click at [694, 321] on button "Next" at bounding box center [671, 334] width 100 height 41
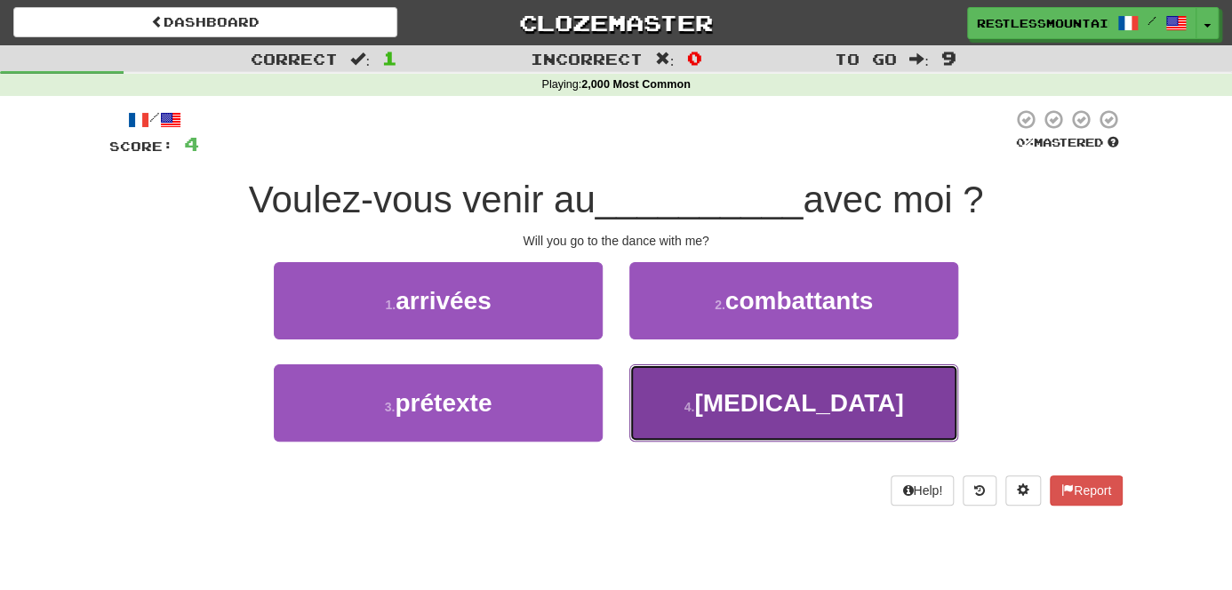
click at [765, 394] on button "4 . [MEDICAL_DATA]" at bounding box center [793, 402] width 329 height 77
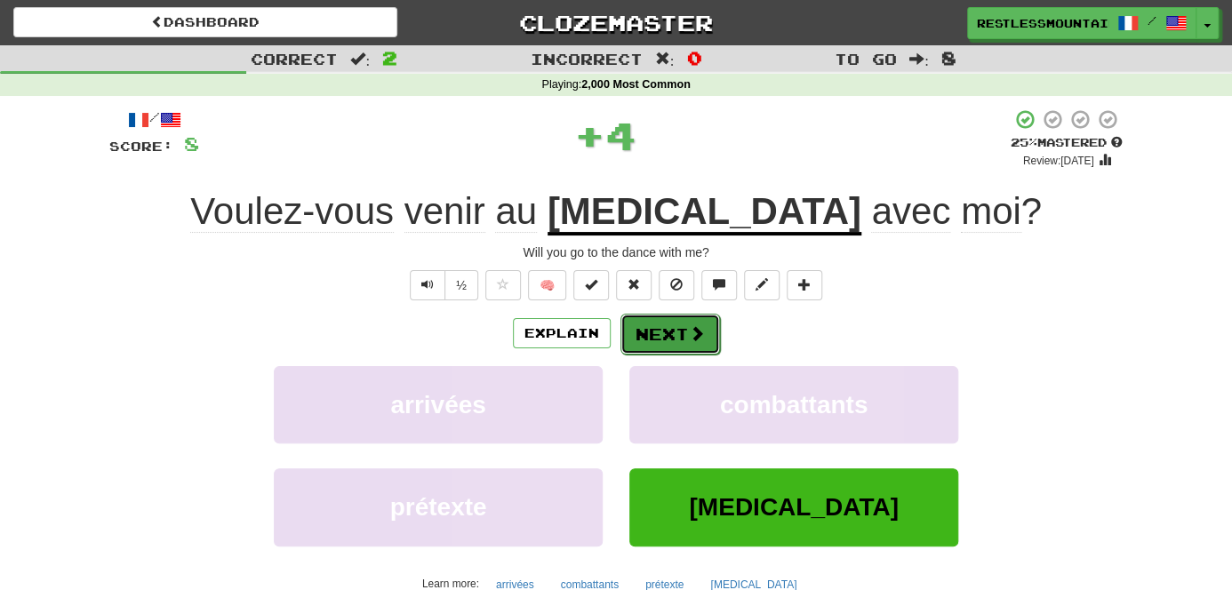
click at [695, 323] on button "Next" at bounding box center [671, 334] width 100 height 41
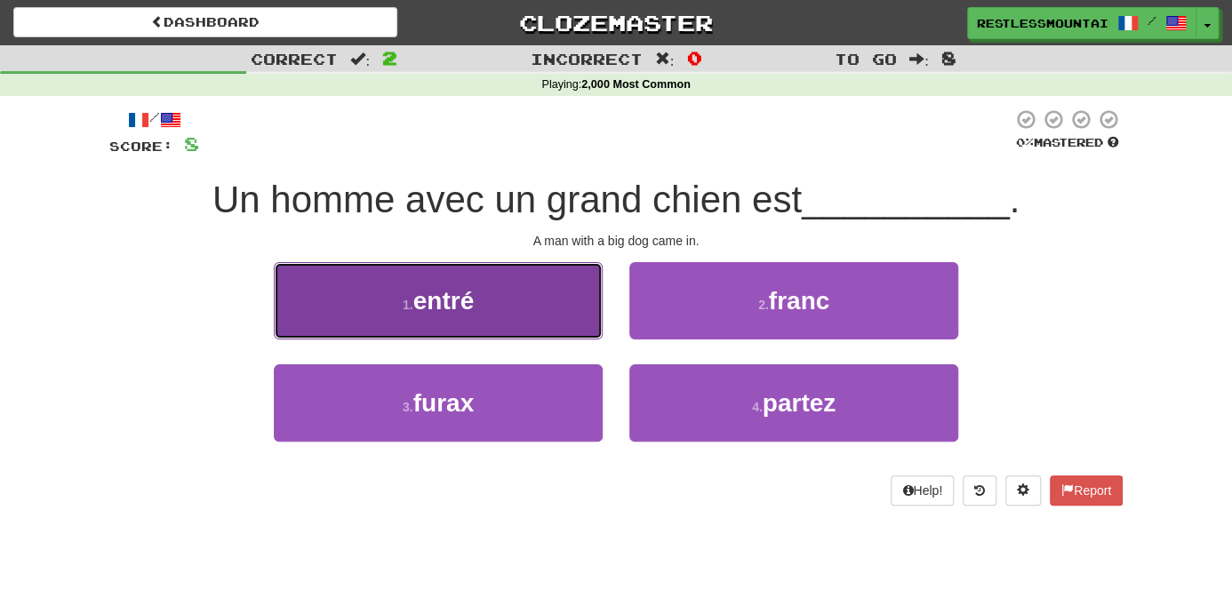
click at [514, 291] on button "1 . entré" at bounding box center [438, 300] width 329 height 77
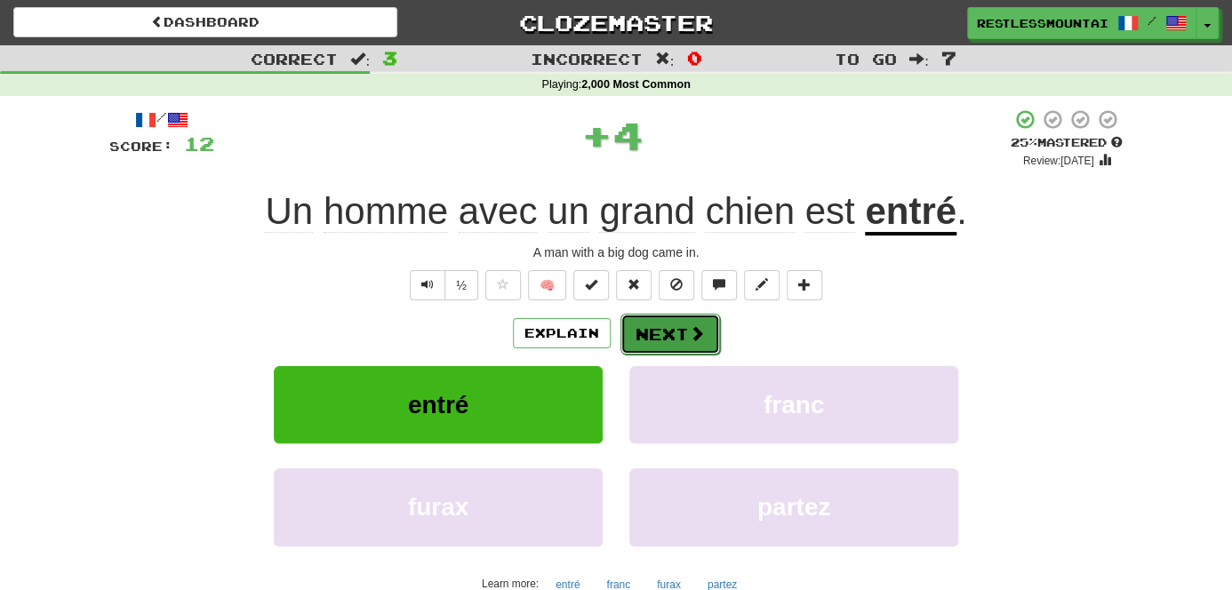
click at [706, 338] on button "Next" at bounding box center [671, 334] width 100 height 41
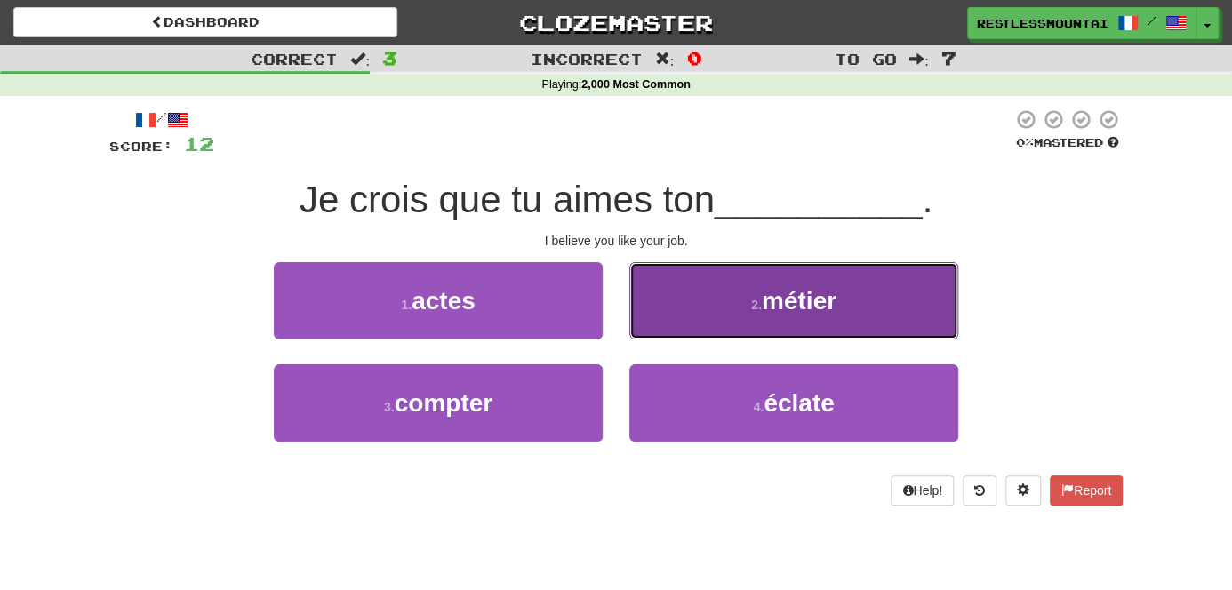
click at [800, 315] on button "2 . métier" at bounding box center [793, 300] width 329 height 77
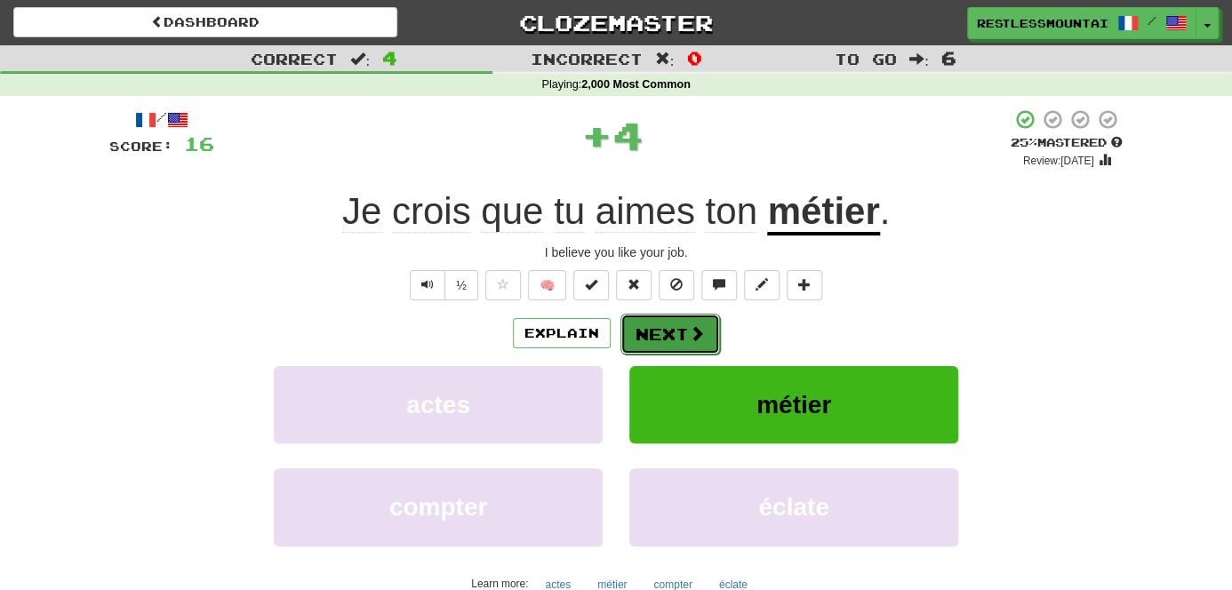
click at [693, 325] on span at bounding box center [697, 333] width 16 height 16
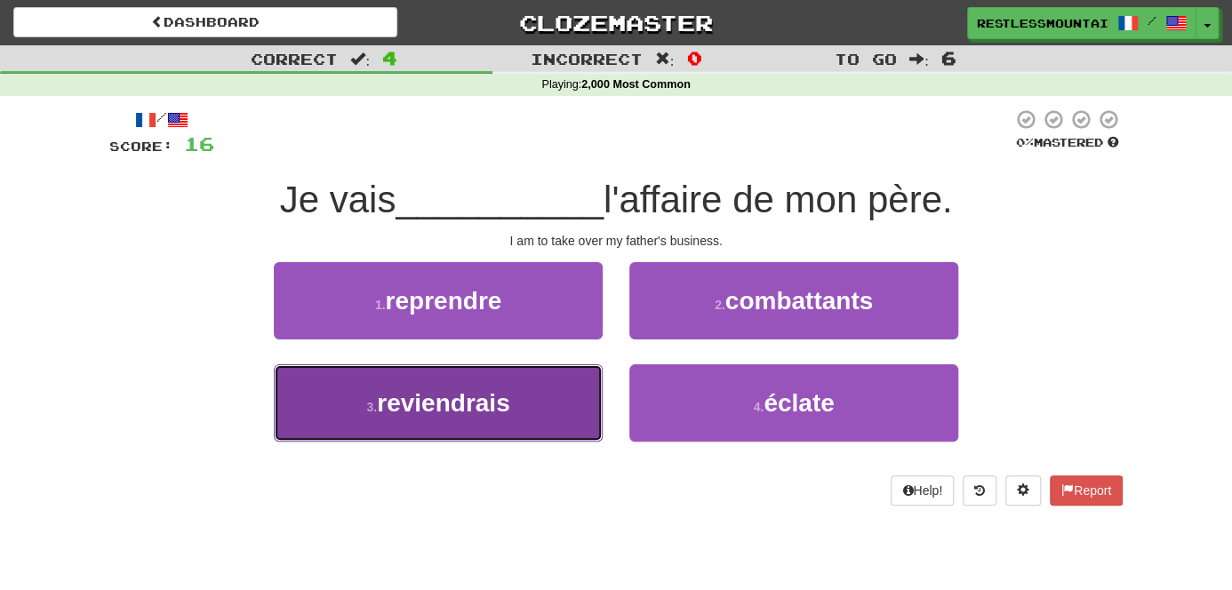
click at [507, 419] on button "3 . reviendrais" at bounding box center [438, 402] width 329 height 77
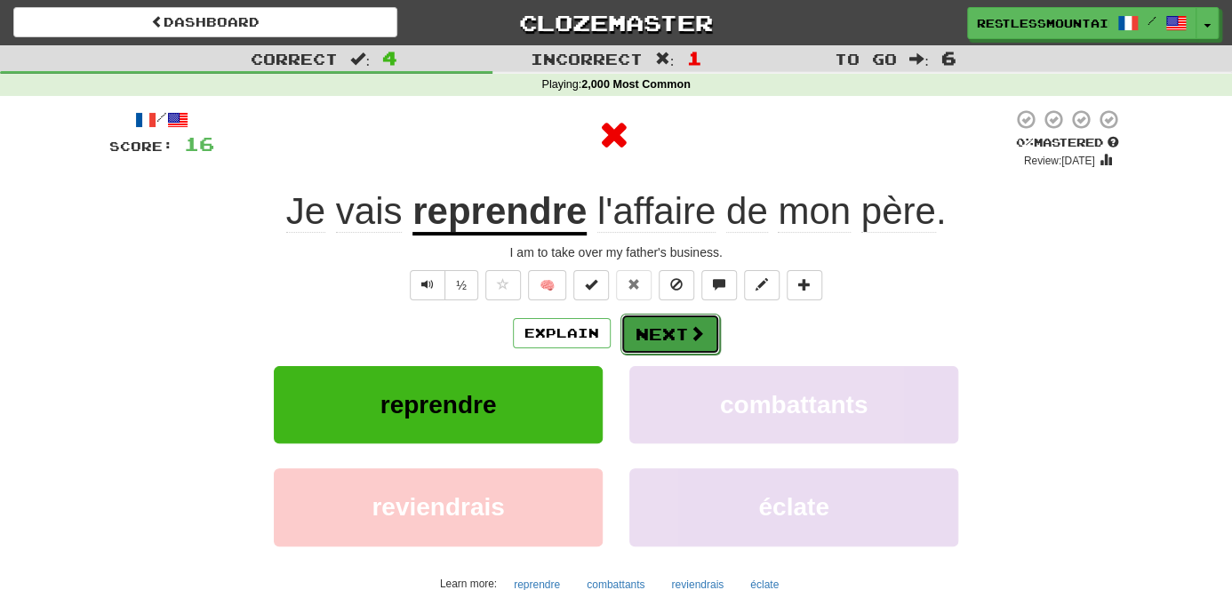
click at [659, 326] on button "Next" at bounding box center [671, 334] width 100 height 41
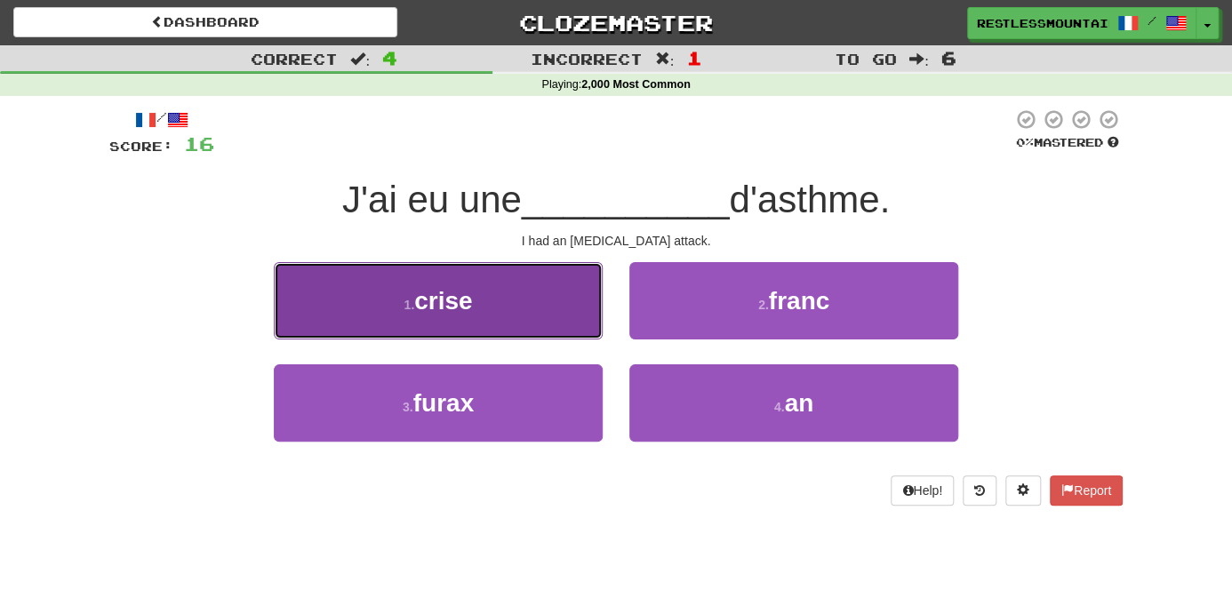
click at [484, 326] on button "1 . crise" at bounding box center [438, 300] width 329 height 77
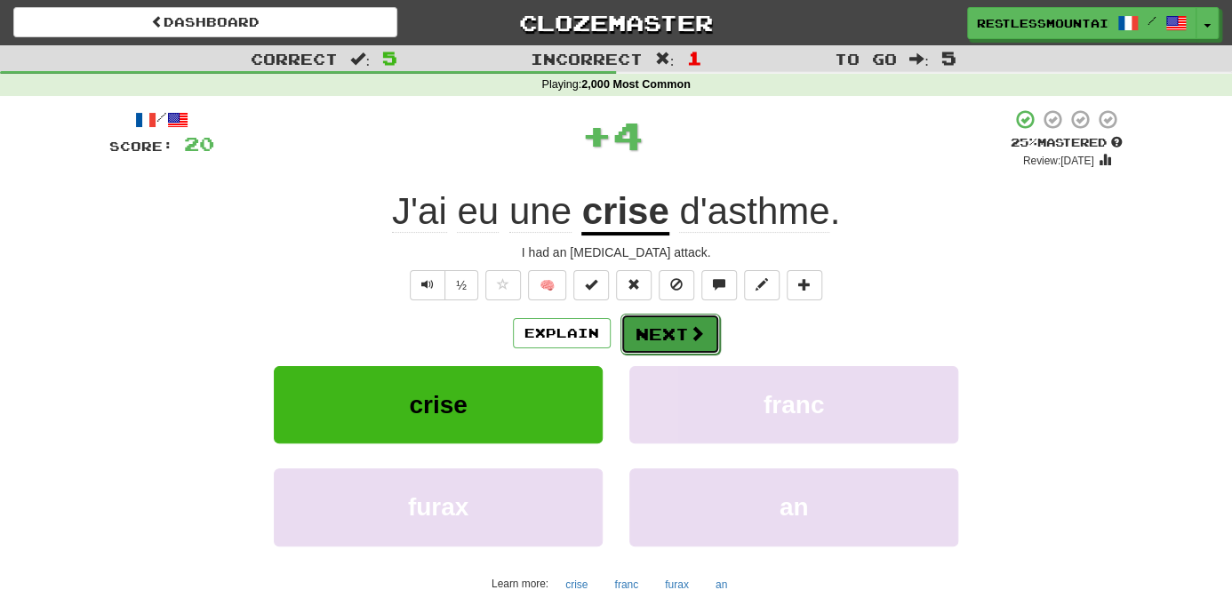
click at [642, 329] on button "Next" at bounding box center [671, 334] width 100 height 41
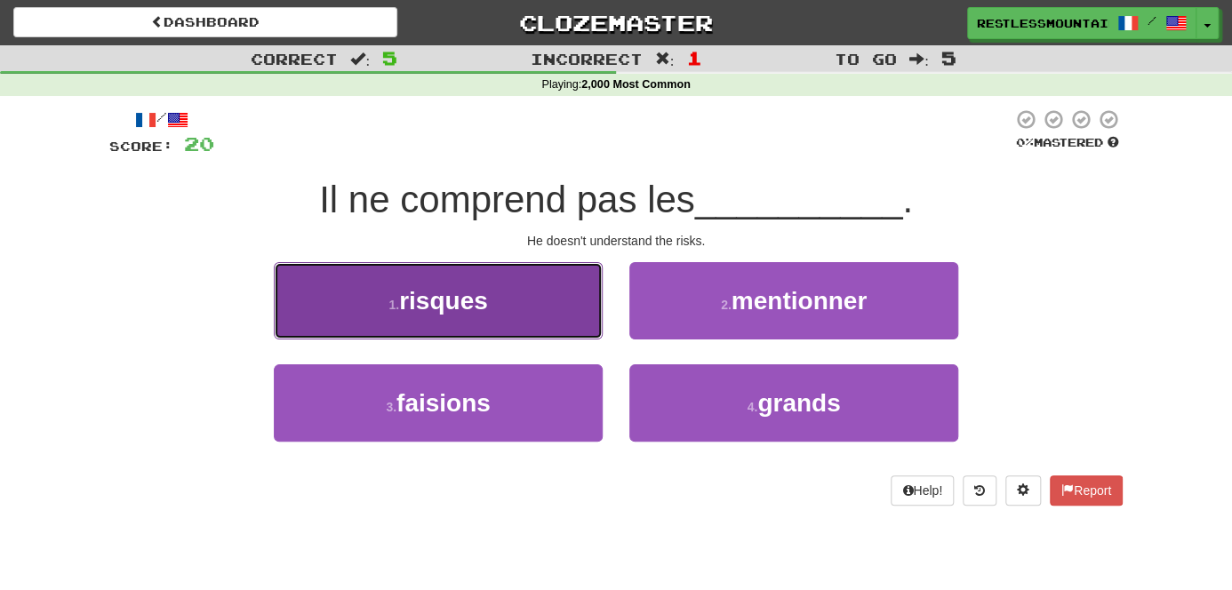
click at [539, 330] on button "1 . risques" at bounding box center [438, 300] width 329 height 77
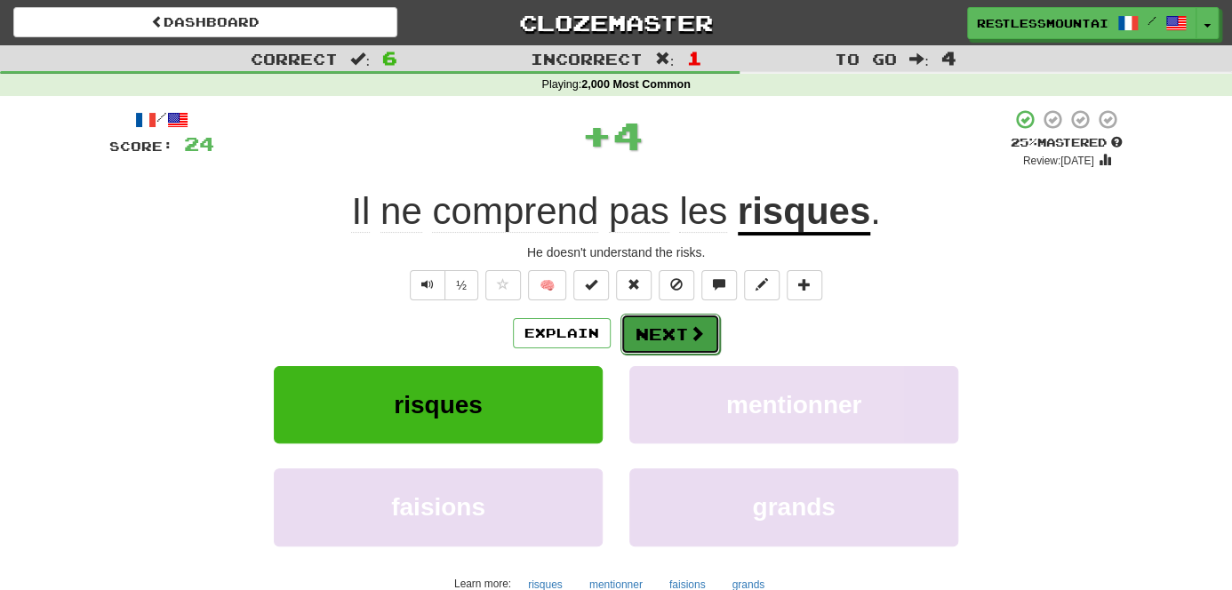
click at [634, 348] on button "Next" at bounding box center [671, 334] width 100 height 41
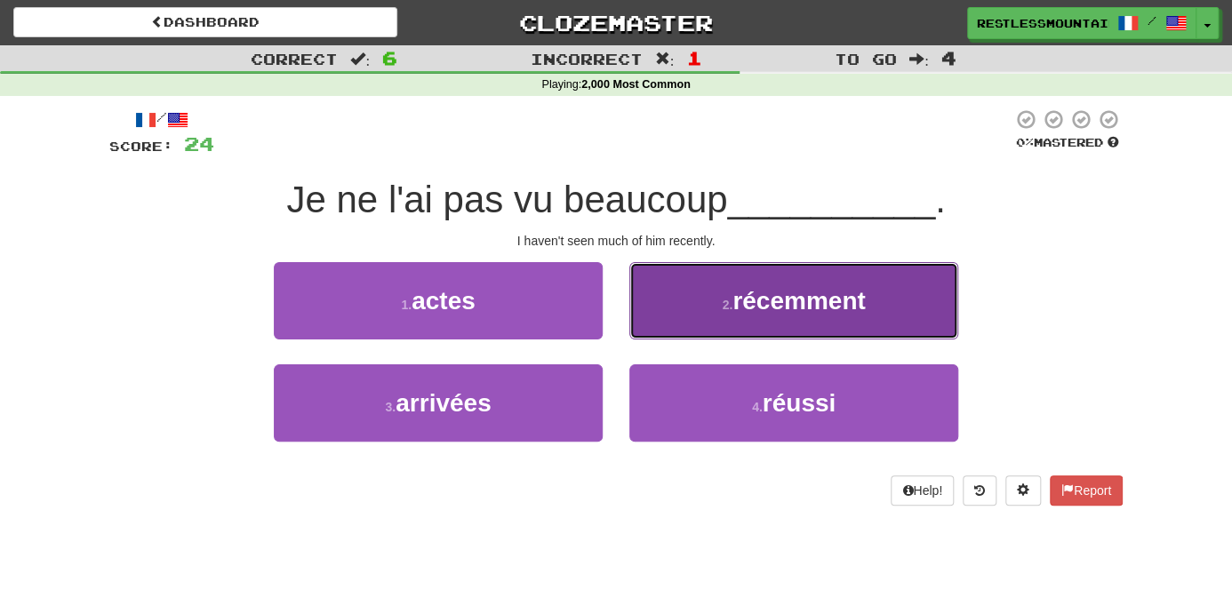
click at [775, 301] on span "récemment" at bounding box center [799, 301] width 132 height 28
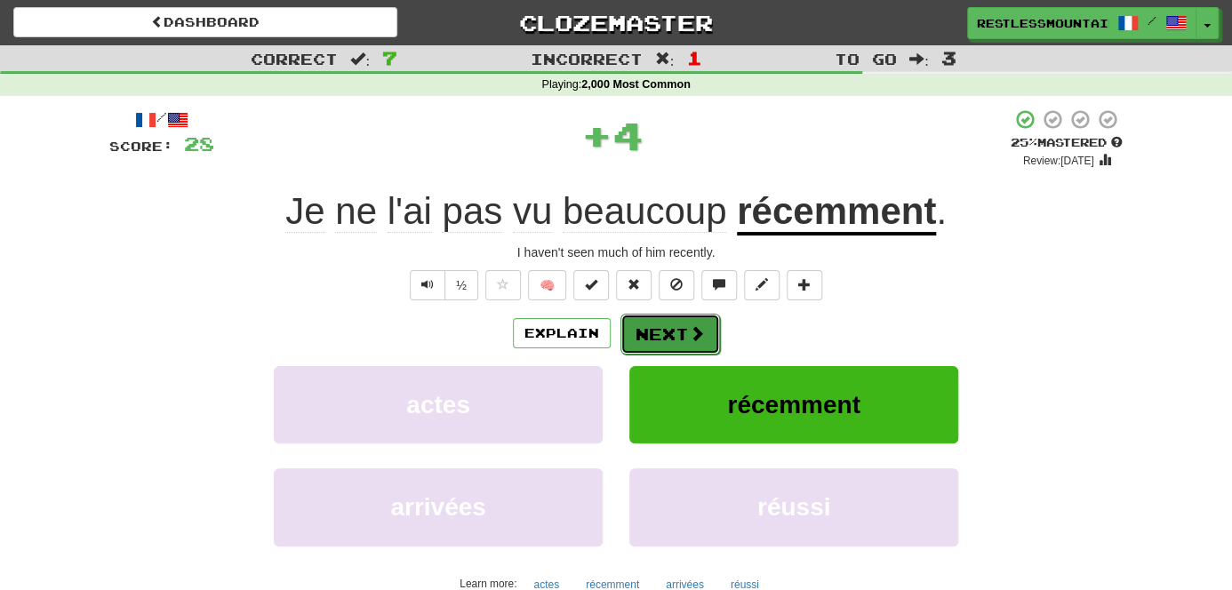
click at [699, 325] on span at bounding box center [697, 333] width 16 height 16
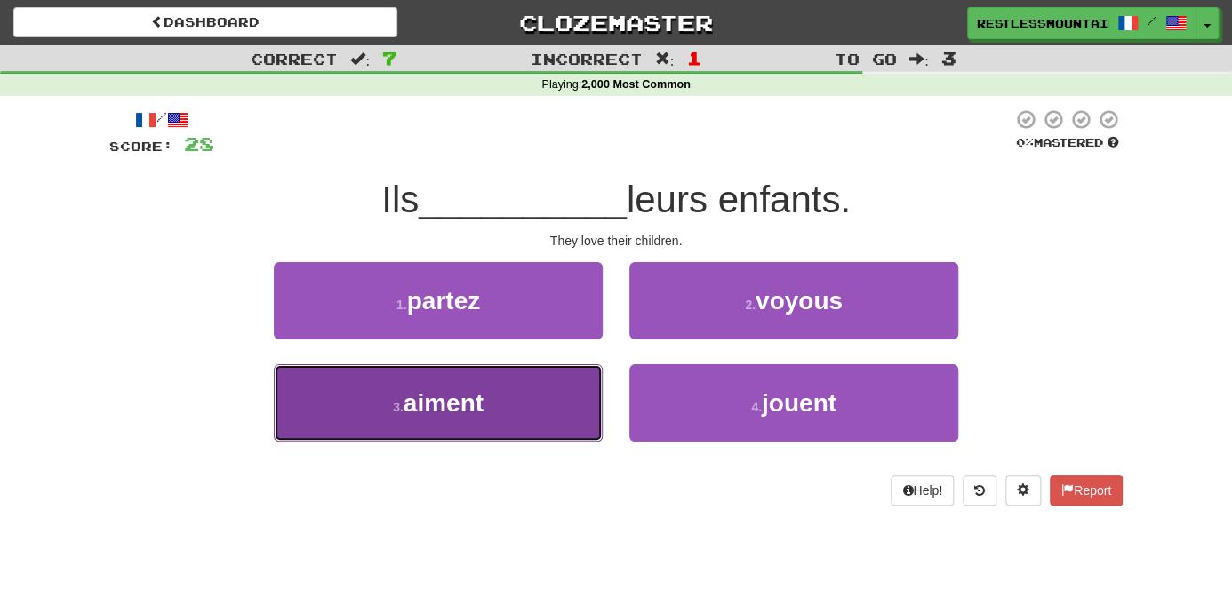
click at [559, 393] on button "3 . aiment" at bounding box center [438, 402] width 329 height 77
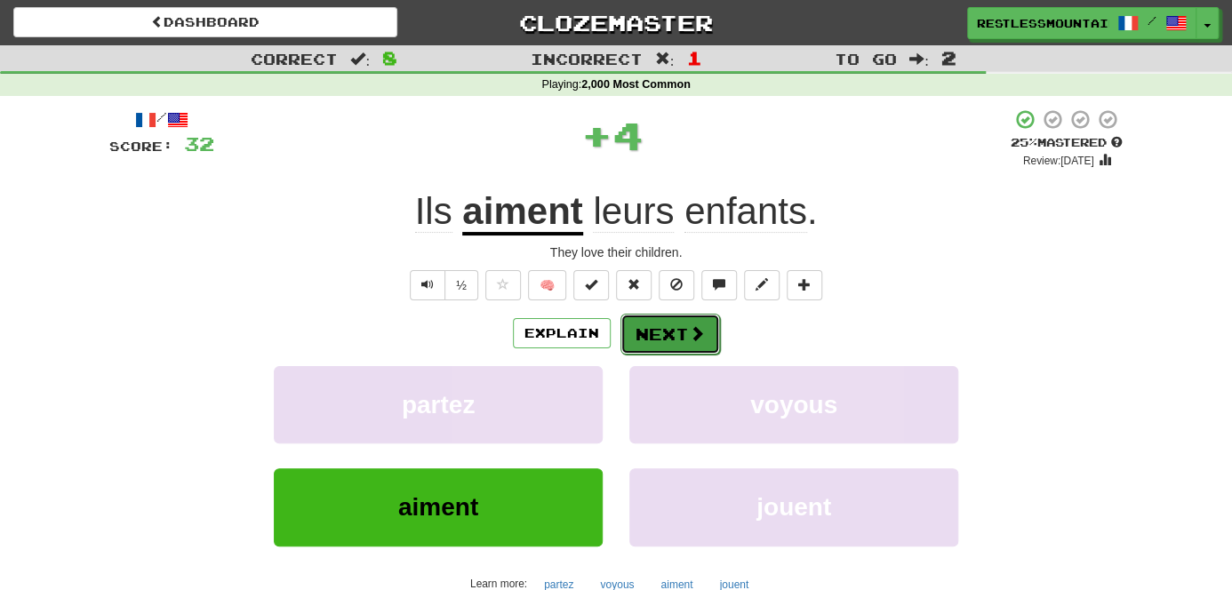
click at [675, 332] on button "Next" at bounding box center [671, 334] width 100 height 41
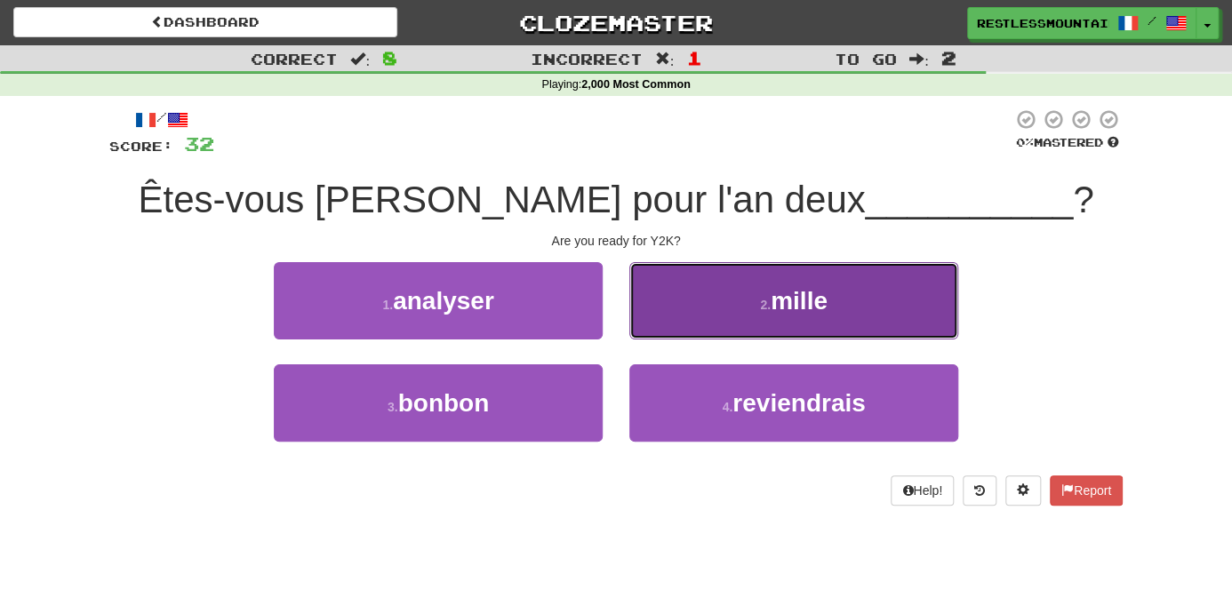
click at [760, 312] on button "2 . mille" at bounding box center [793, 300] width 329 height 77
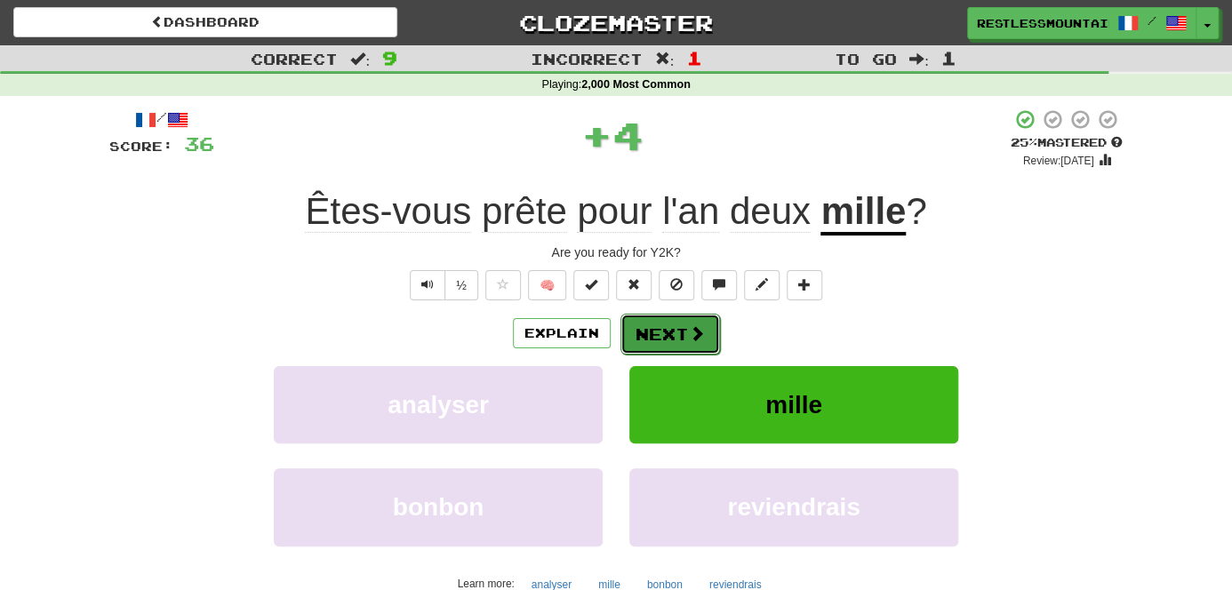
click at [694, 349] on button "Next" at bounding box center [671, 334] width 100 height 41
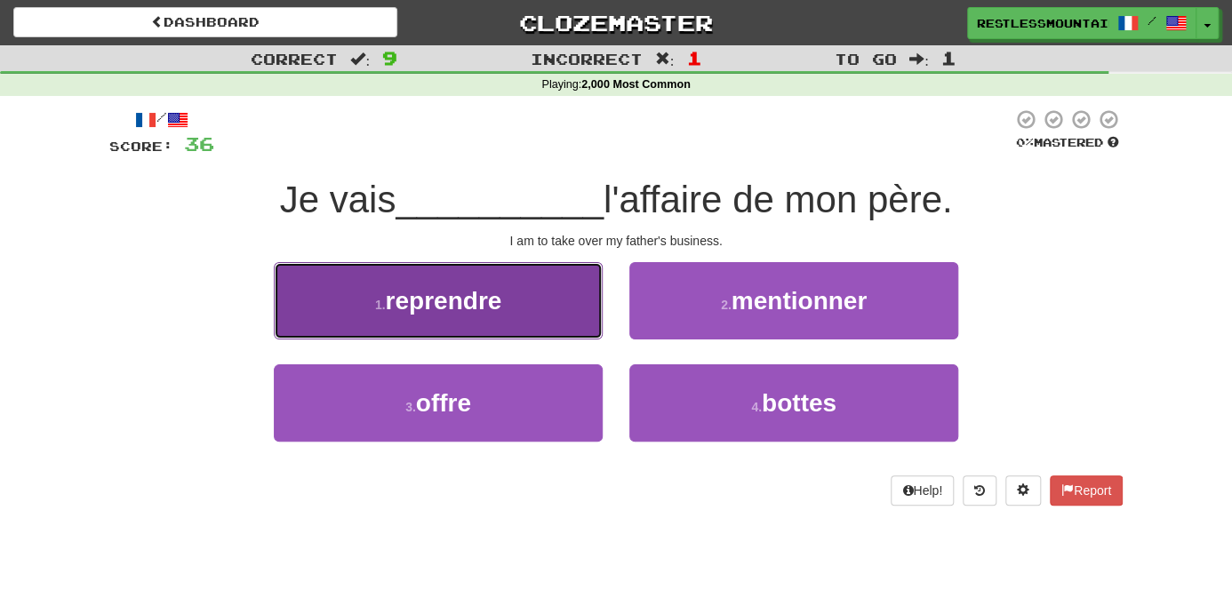
click at [537, 297] on button "1 . reprendre" at bounding box center [438, 300] width 329 height 77
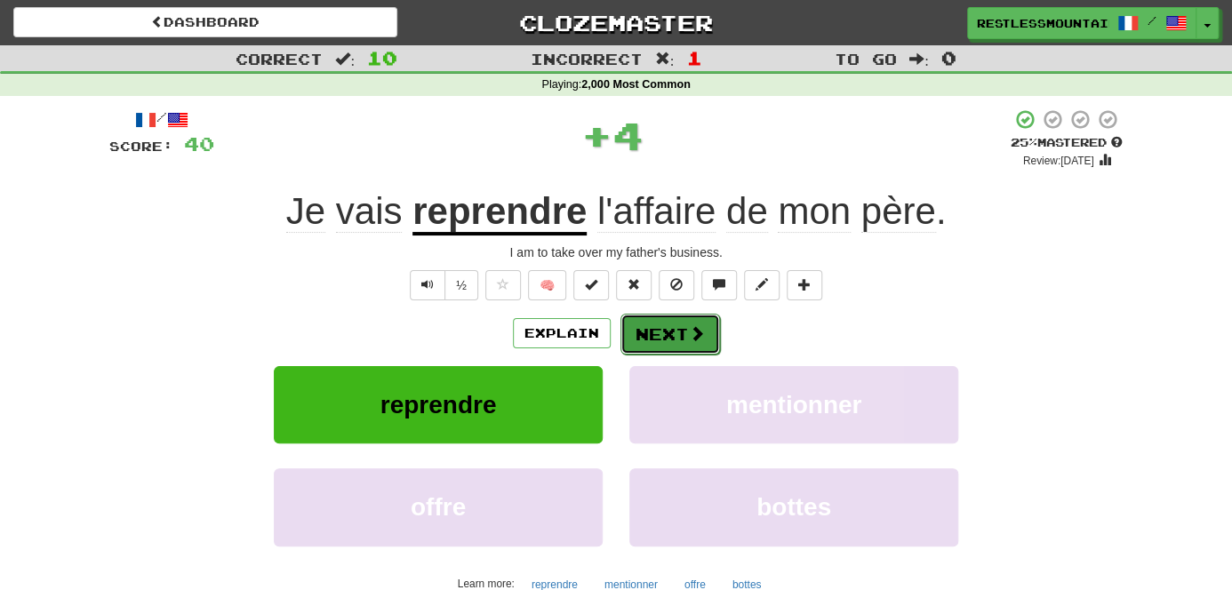
click at [648, 316] on button "Next" at bounding box center [671, 334] width 100 height 41
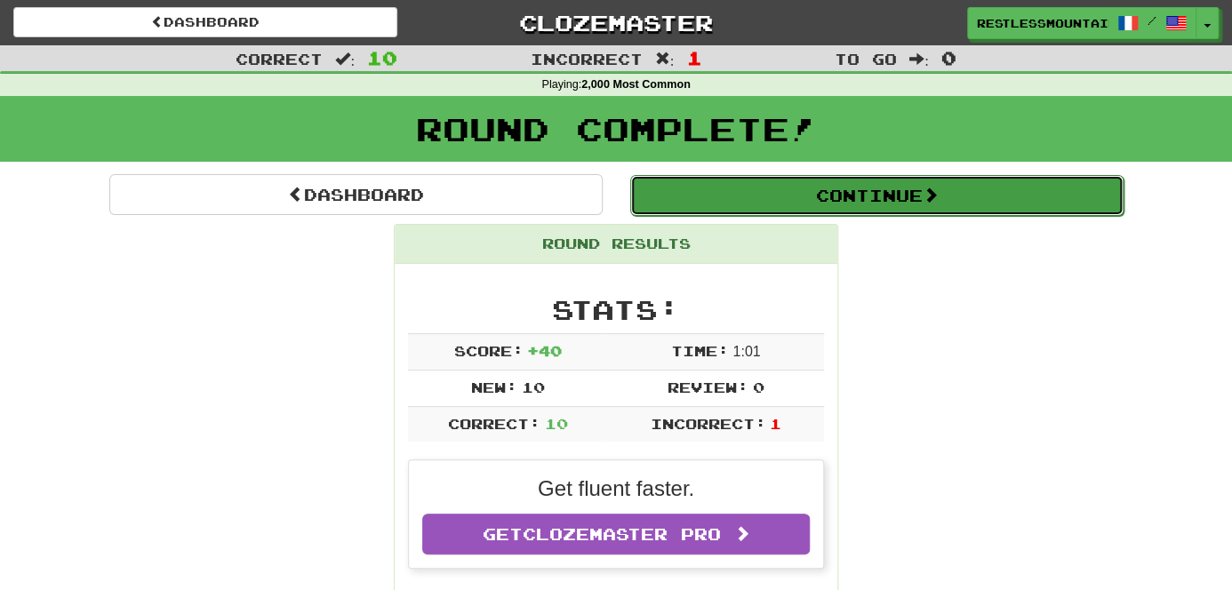
click at [826, 192] on button "Continue" at bounding box center [876, 195] width 493 height 41
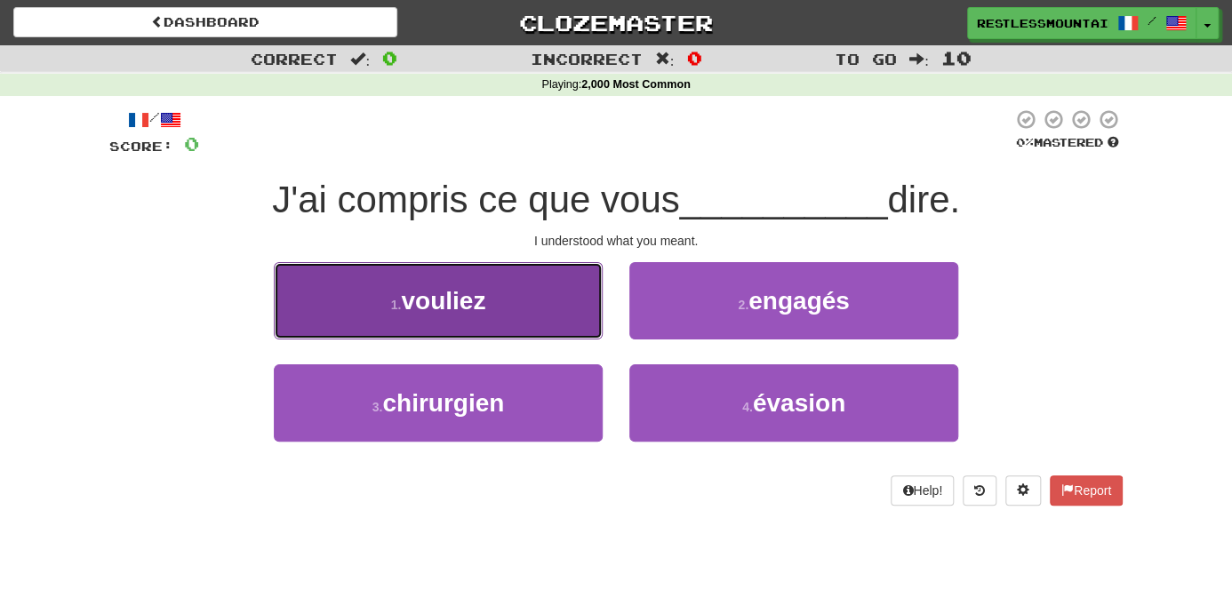
click at [392, 304] on small "1 ." at bounding box center [396, 305] width 11 height 14
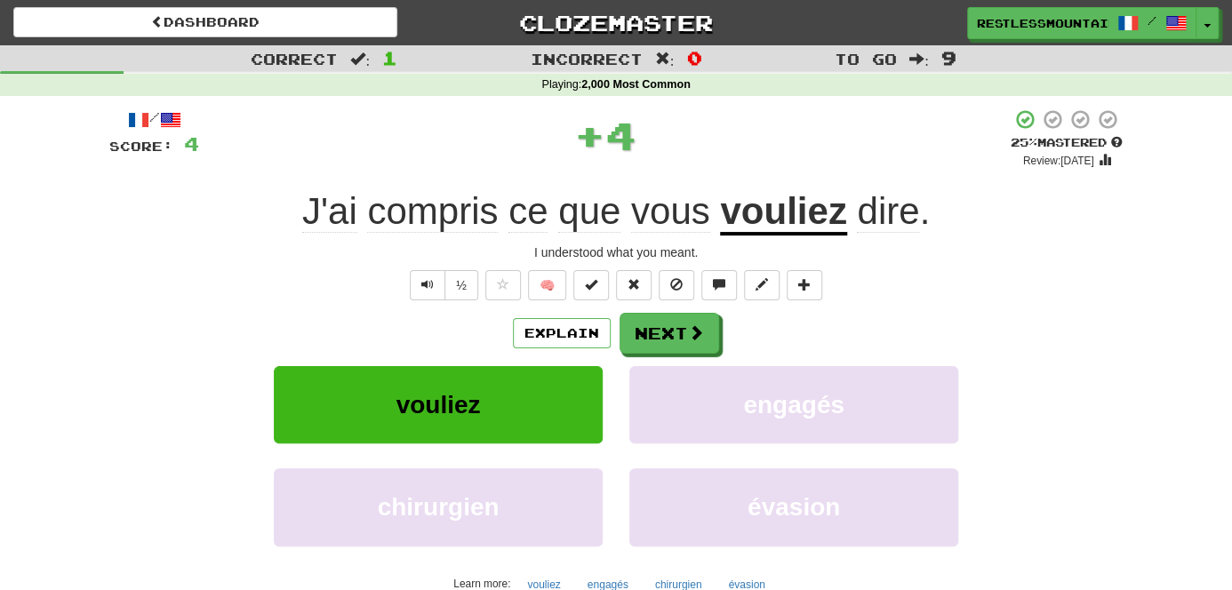
click at [608, 369] on div "vouliez" at bounding box center [438, 417] width 356 height 102
click at [665, 336] on button "Next" at bounding box center [671, 334] width 100 height 41
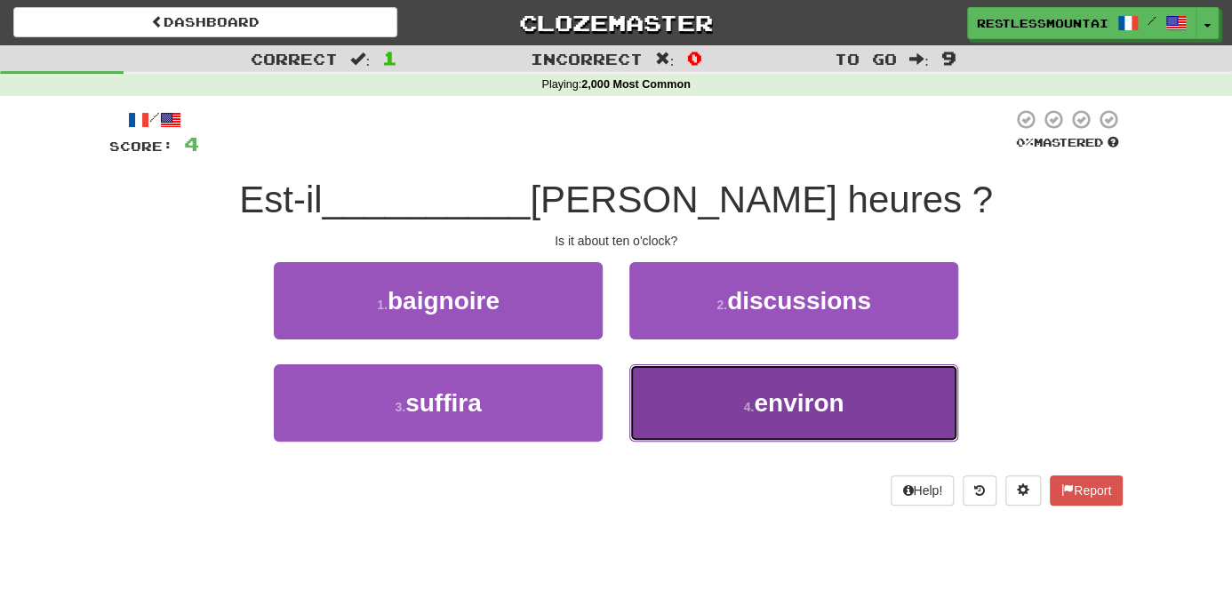
click at [744, 412] on small "4 ." at bounding box center [749, 407] width 11 height 14
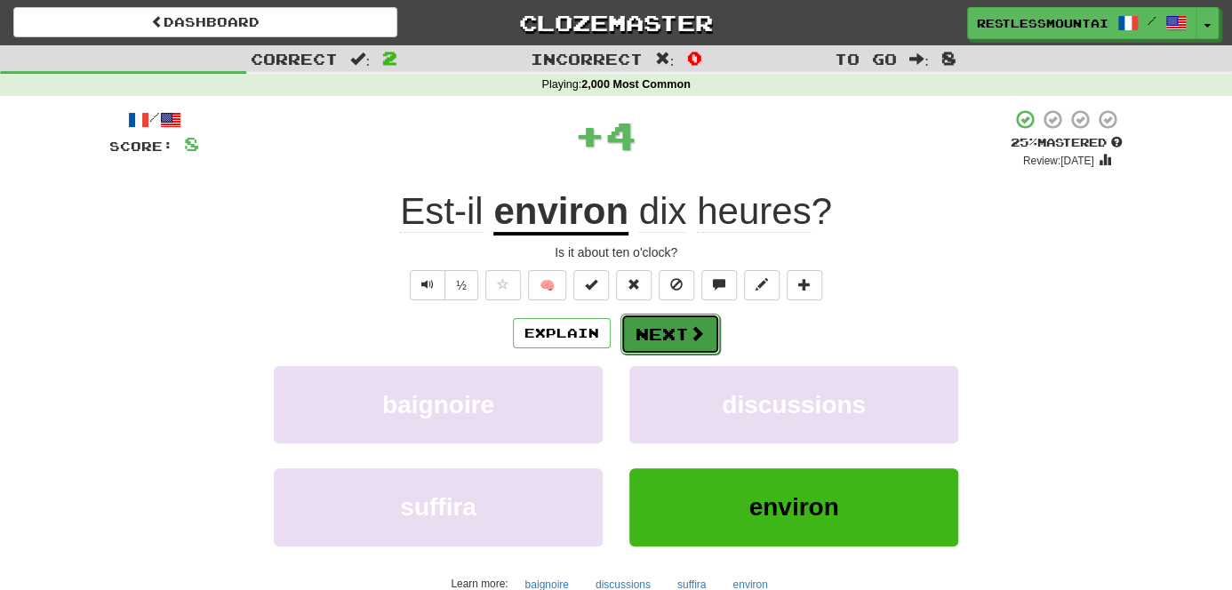
click at [699, 331] on span at bounding box center [697, 333] width 16 height 16
